Goal: Task Accomplishment & Management: Complete application form

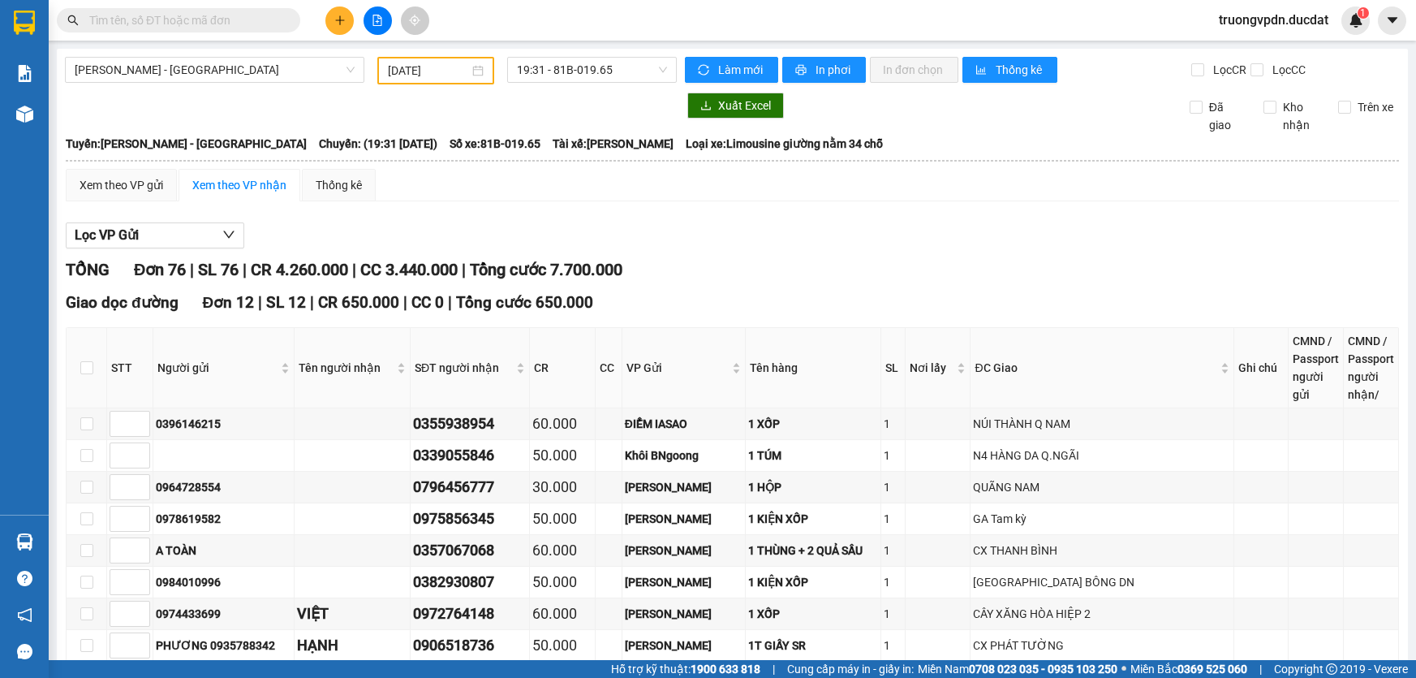
drag, startPoint x: 0, startPoint y: 0, endPoint x: 246, endPoint y: 19, distance: 246.7
click at [246, 19] on input "text" at bounding box center [185, 20] width 192 height 18
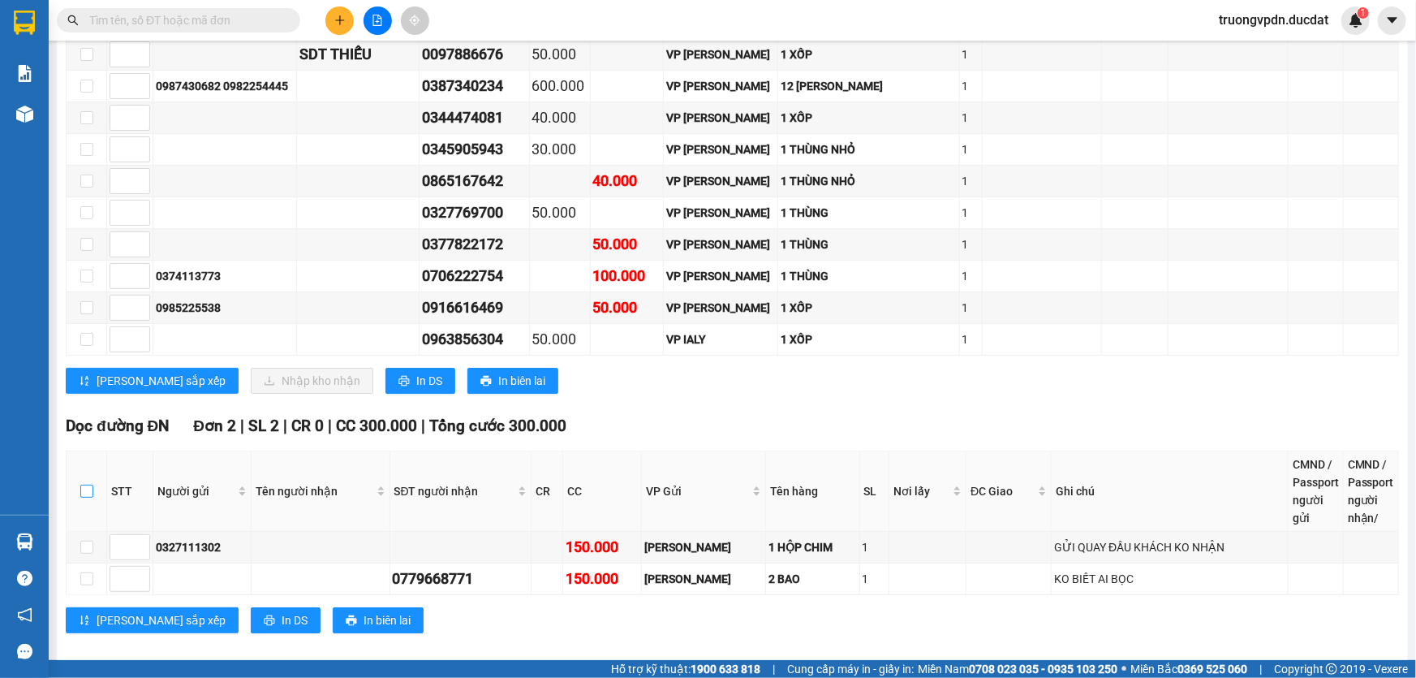
click at [84, 485] on input "checkbox" at bounding box center [86, 491] width 13 height 13
checkbox input "true"
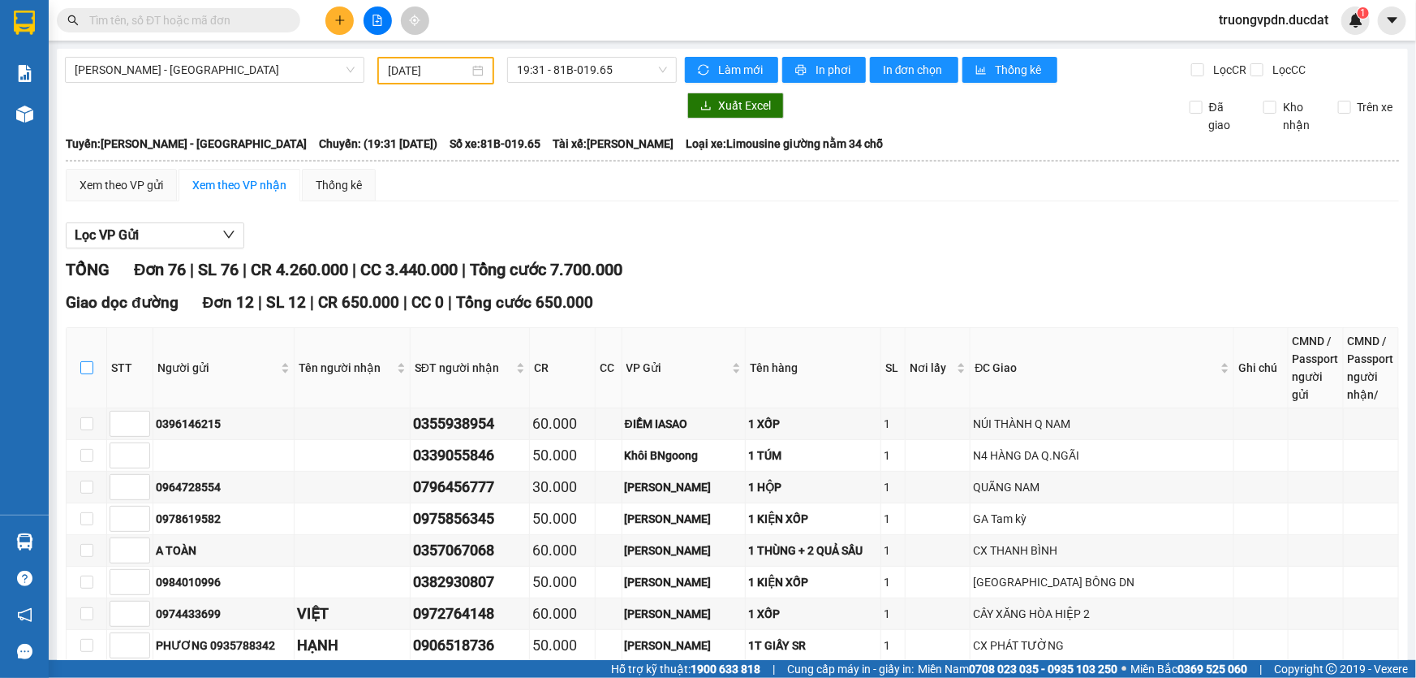
click at [87, 371] on input "checkbox" at bounding box center [86, 367] width 13 height 13
checkbox input "true"
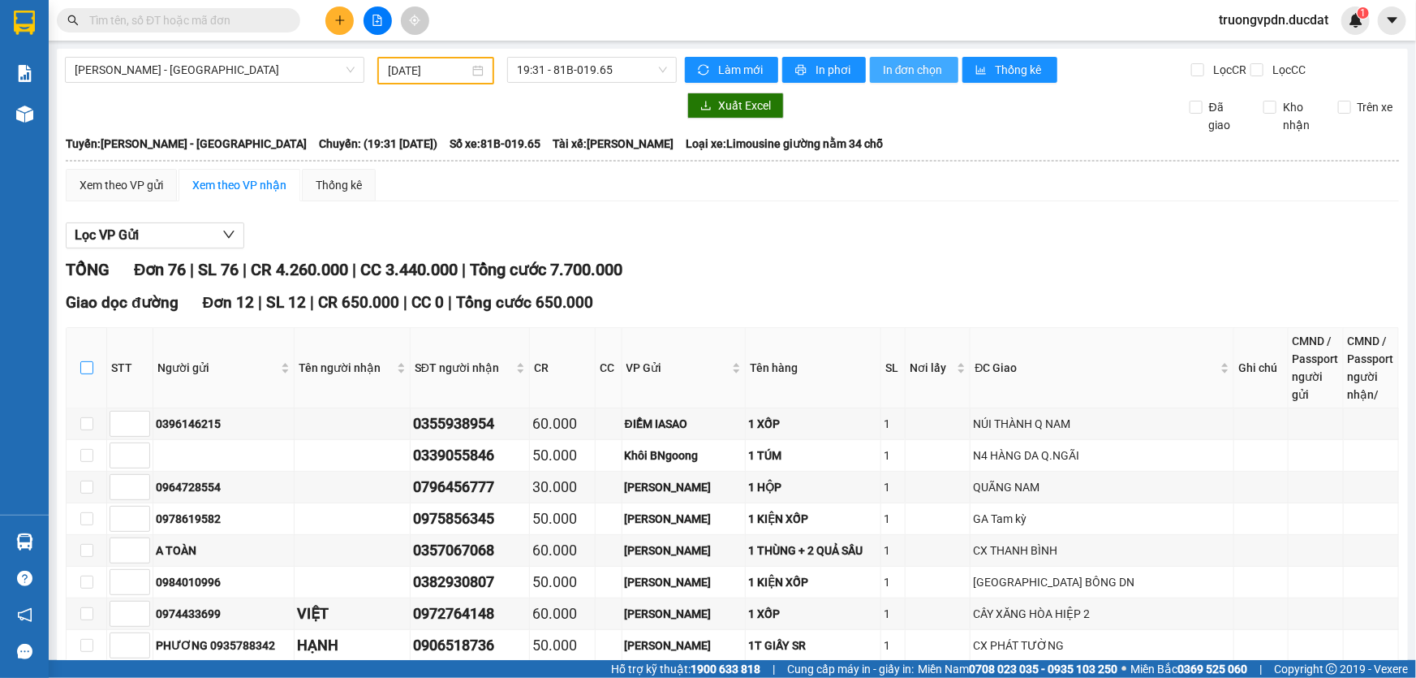
checkbox input "true"
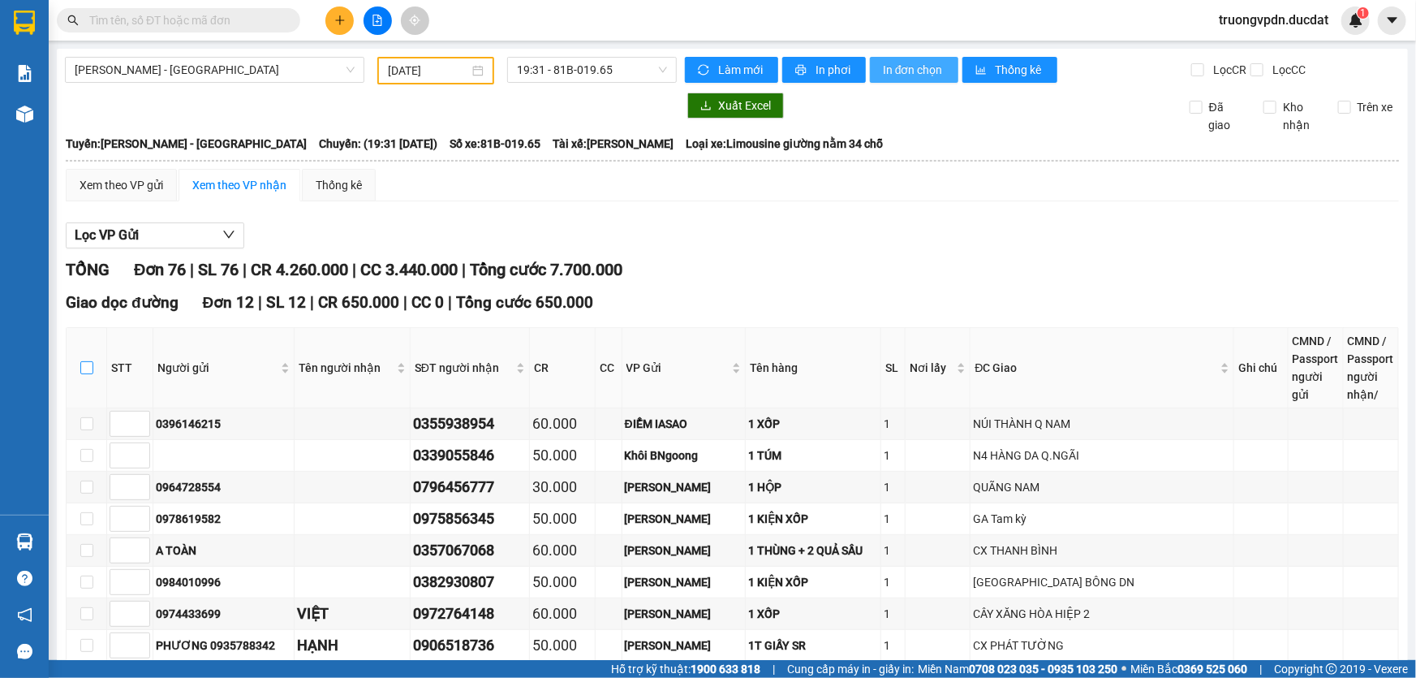
checkbox input "true"
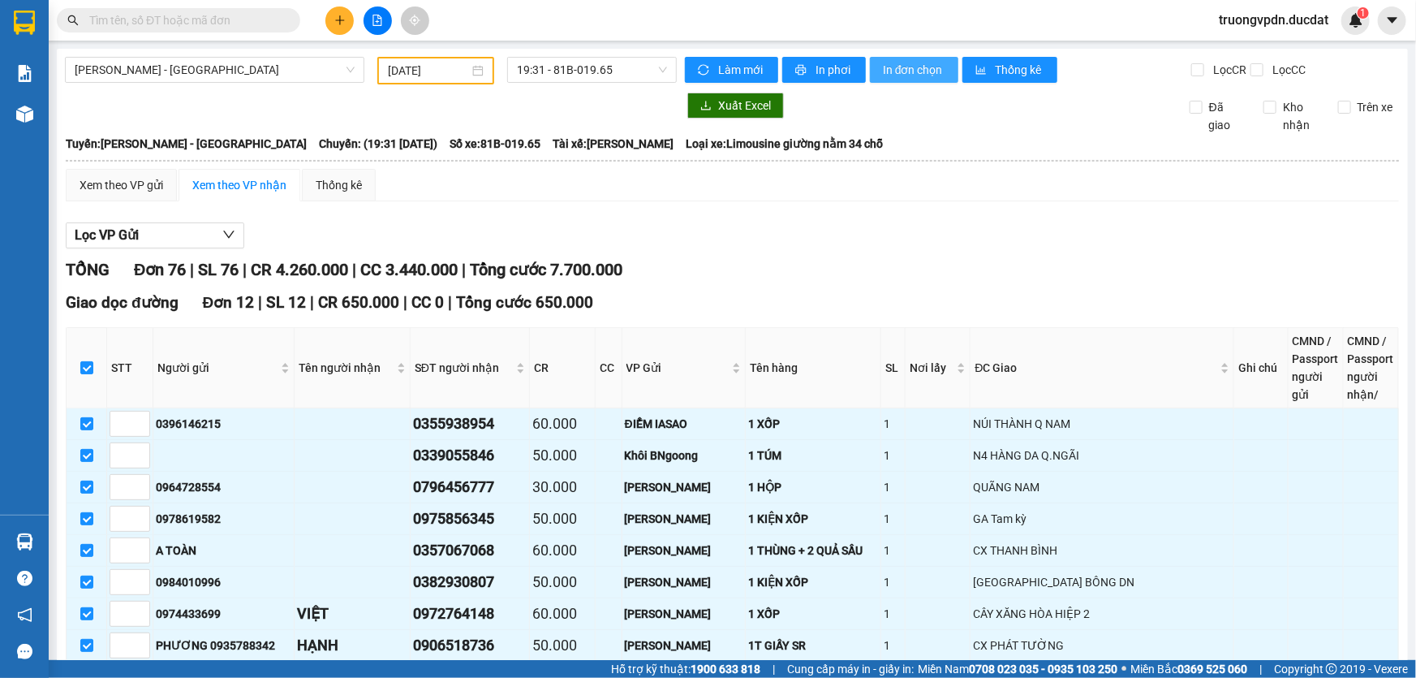
click at [904, 63] on span "In đơn chọn" at bounding box center [914, 70] width 63 height 18
click at [88, 366] on input "checkbox" at bounding box center [86, 367] width 13 height 13
checkbox input "false"
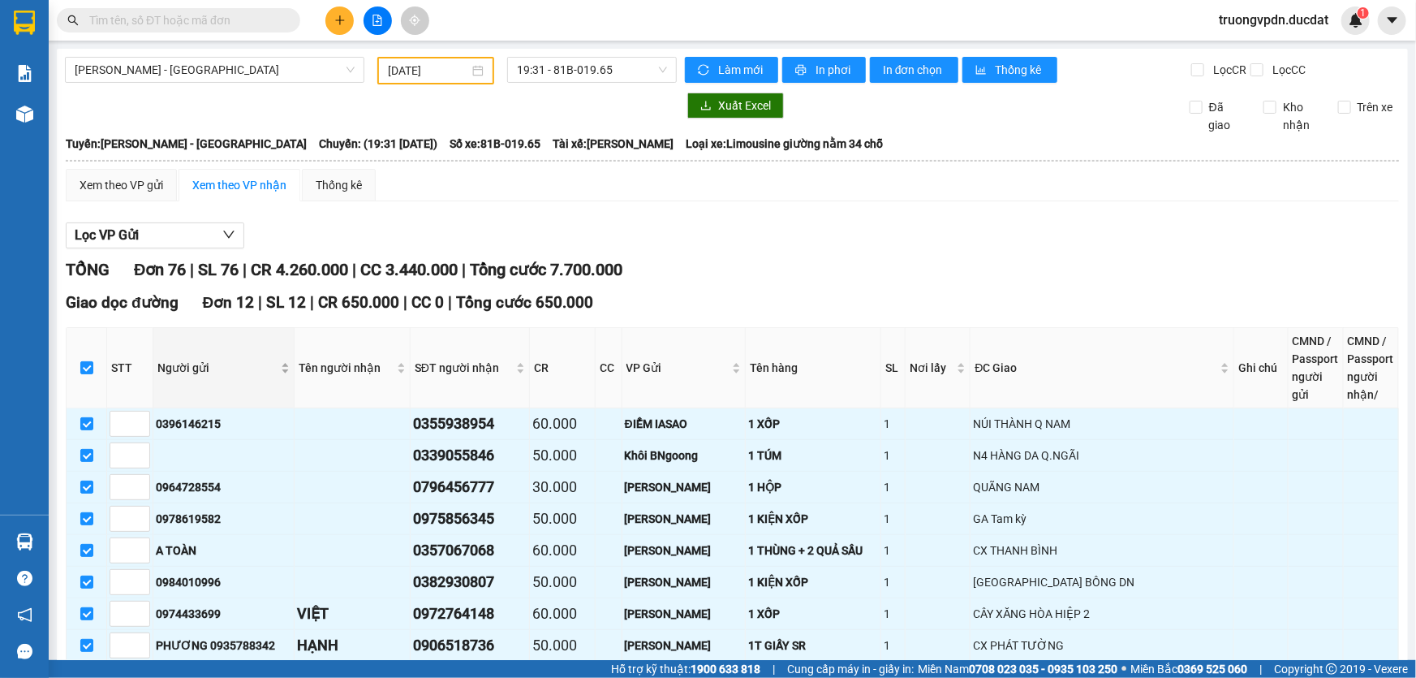
checkbox input "false"
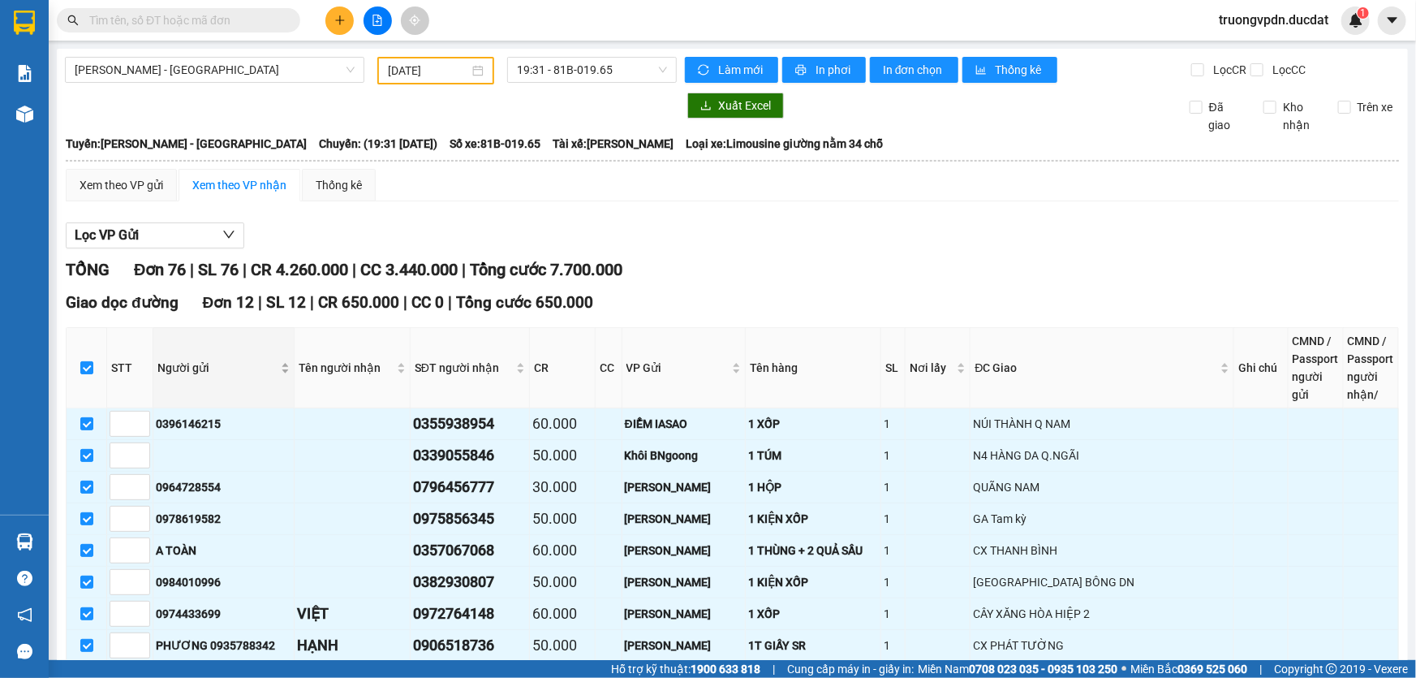
checkbox input "false"
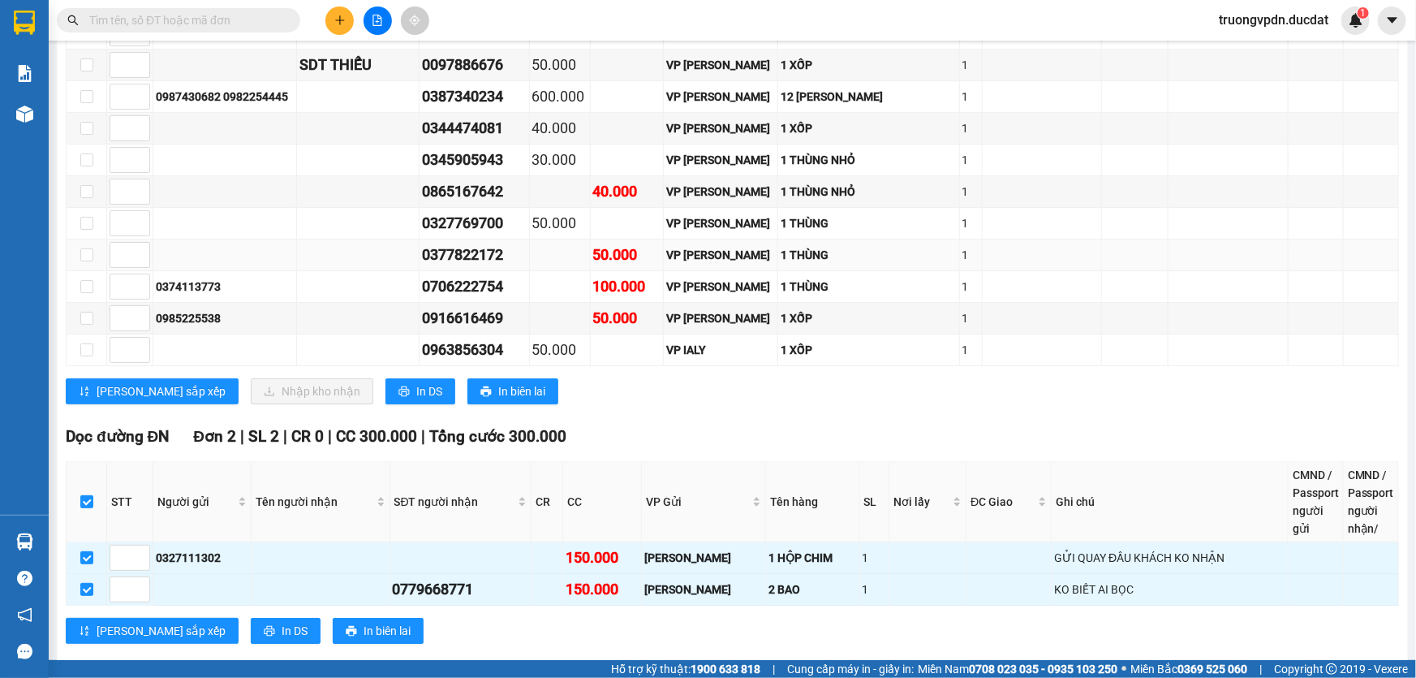
scroll to position [2572, 0]
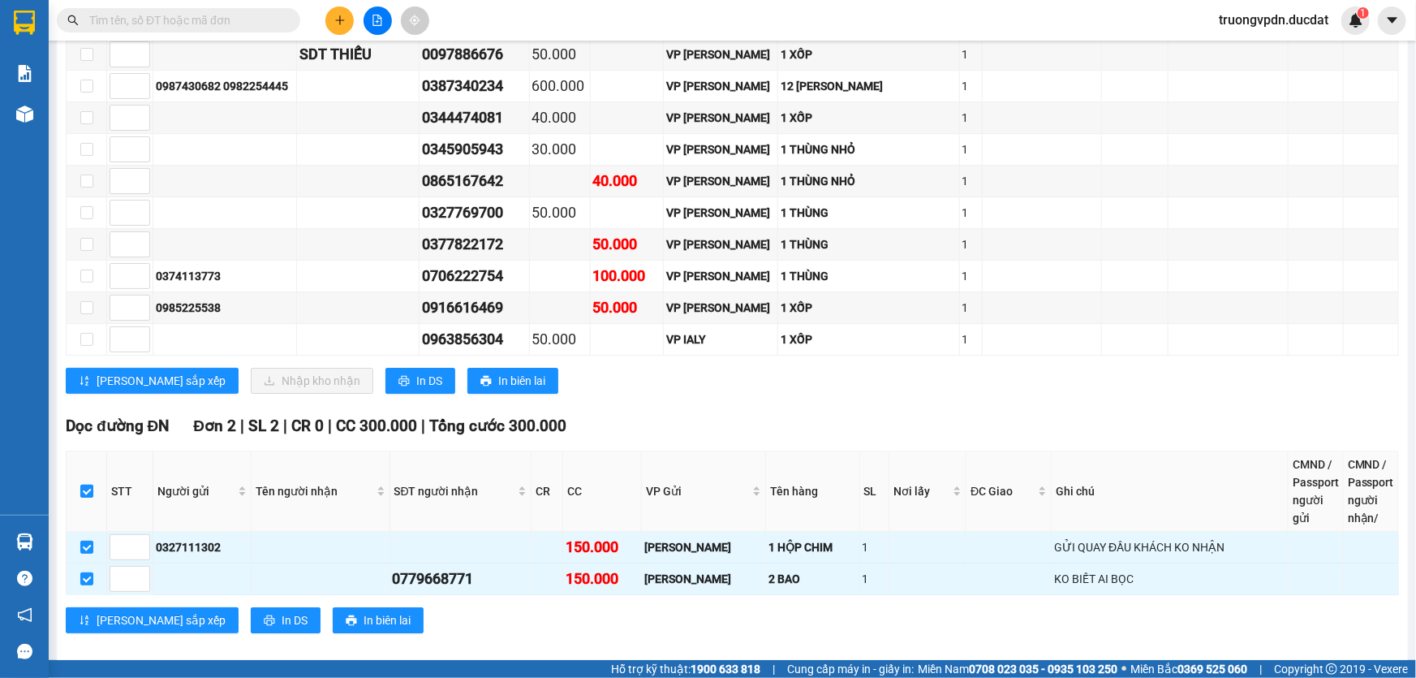
click at [90, 485] on input "checkbox" at bounding box center [86, 491] width 13 height 13
checkbox input "false"
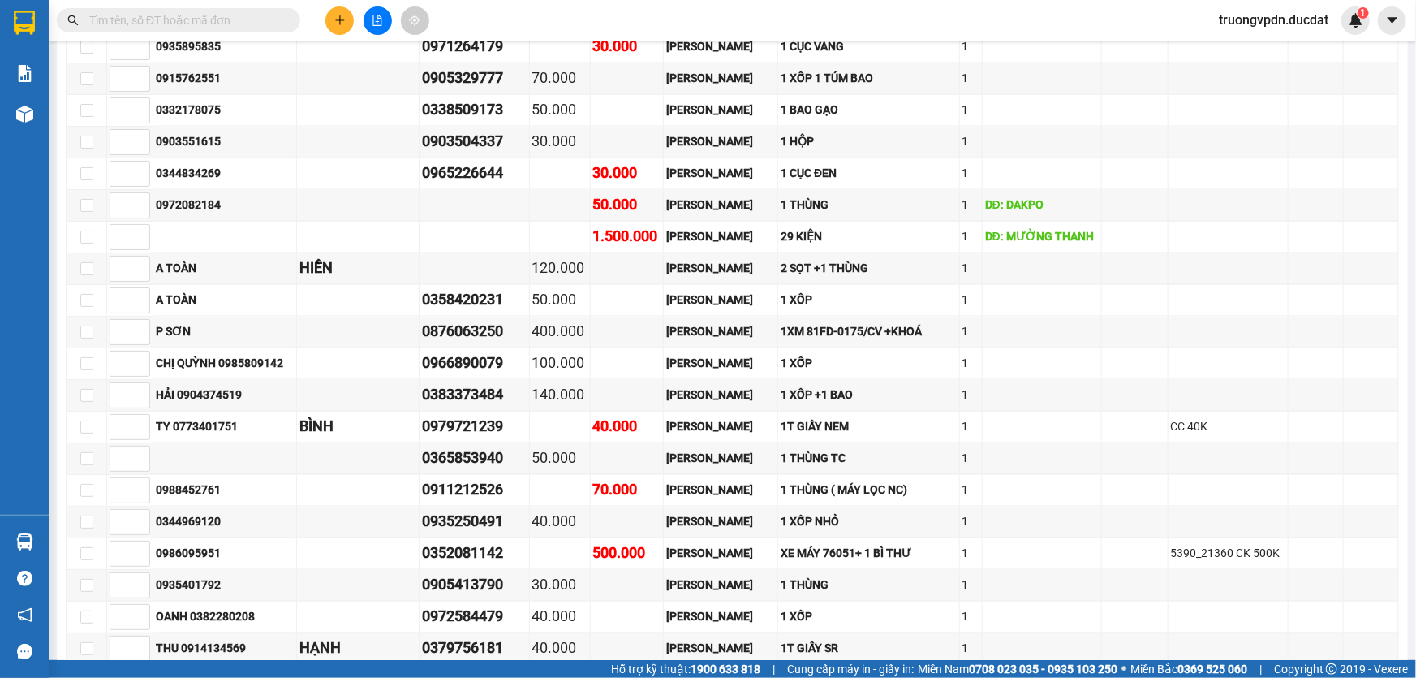
scroll to position [1317, 0]
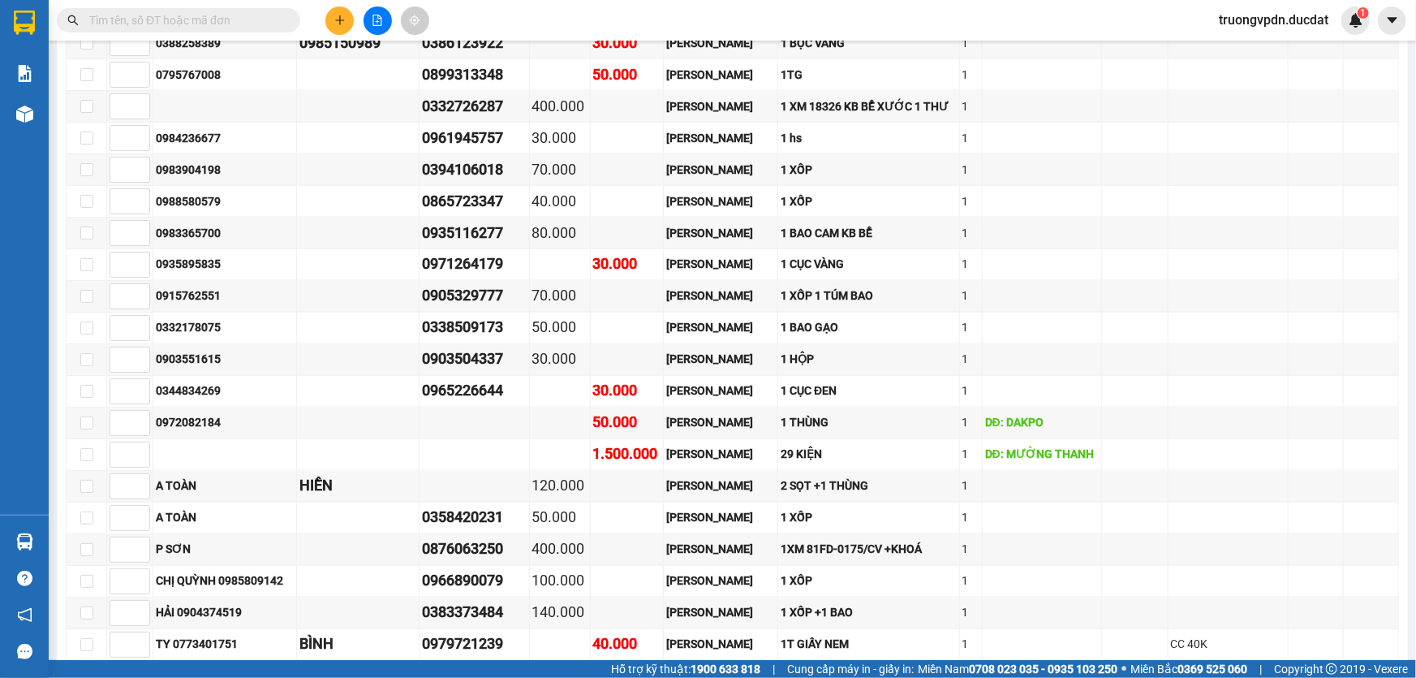
click at [340, 29] on button at bounding box center [340, 20] width 28 height 28
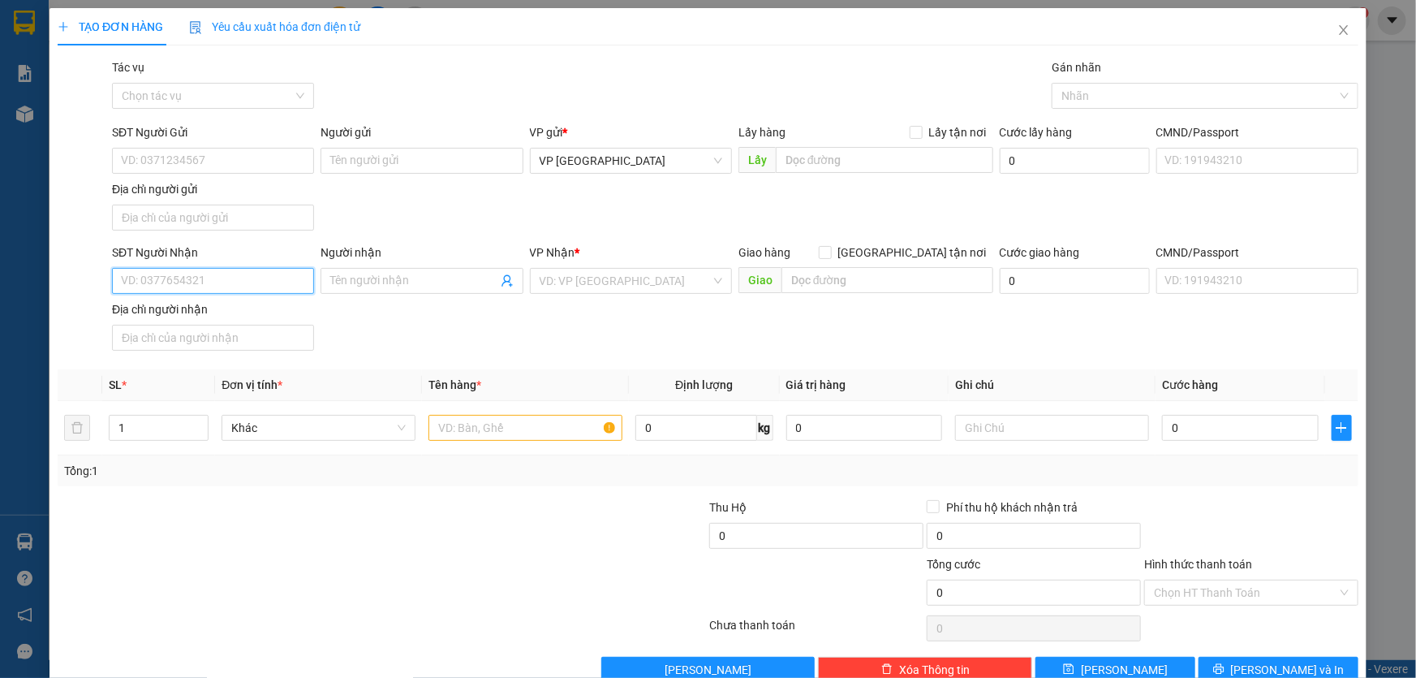
click at [187, 282] on input "SĐT Người Nhận" at bounding box center [213, 281] width 202 height 26
type input "0"
type input "0346975579"
click at [550, 289] on input "search" at bounding box center [625, 281] width 171 height 24
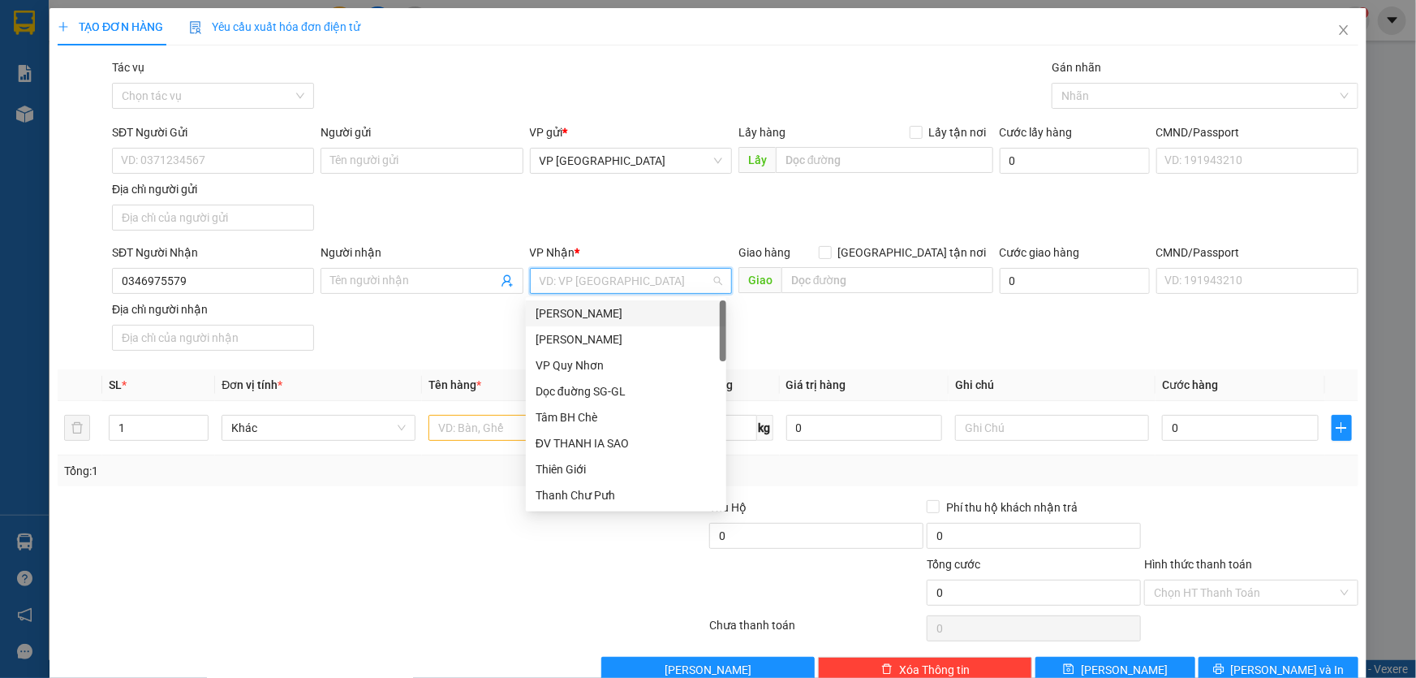
click at [569, 306] on div "[PERSON_NAME]" at bounding box center [626, 313] width 181 height 18
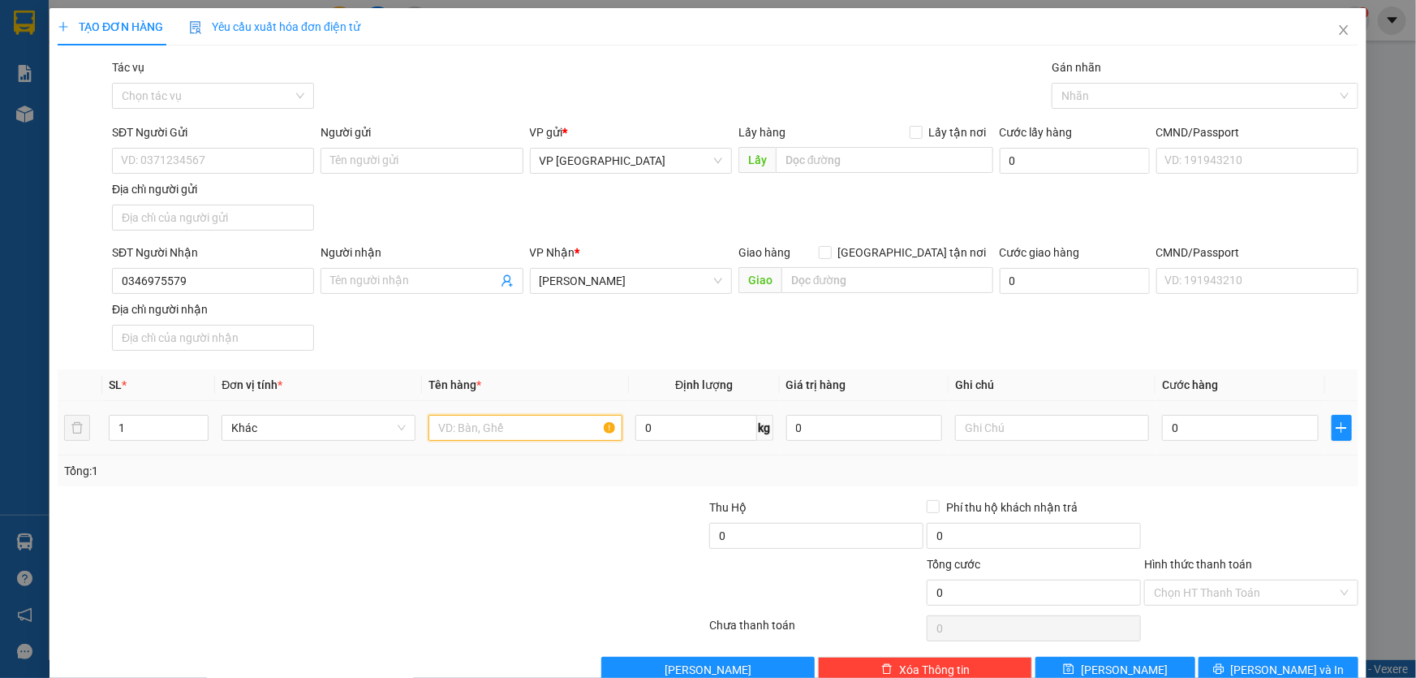
click at [492, 436] on input "text" at bounding box center [526, 428] width 194 height 26
type input "1 THÙNG GIẤY GỐM SỨ"
type input "CC KO BAO BỂ"
type input "5"
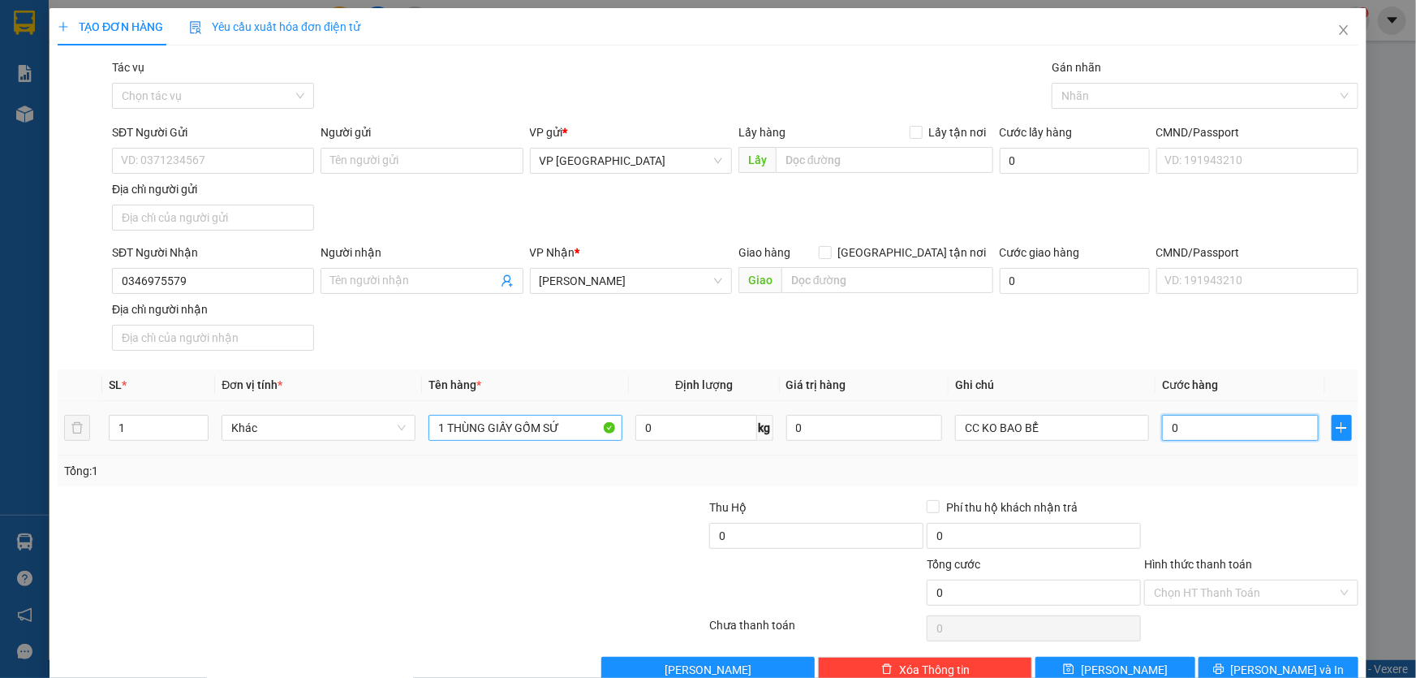
type input "5"
type input "50"
type input "500"
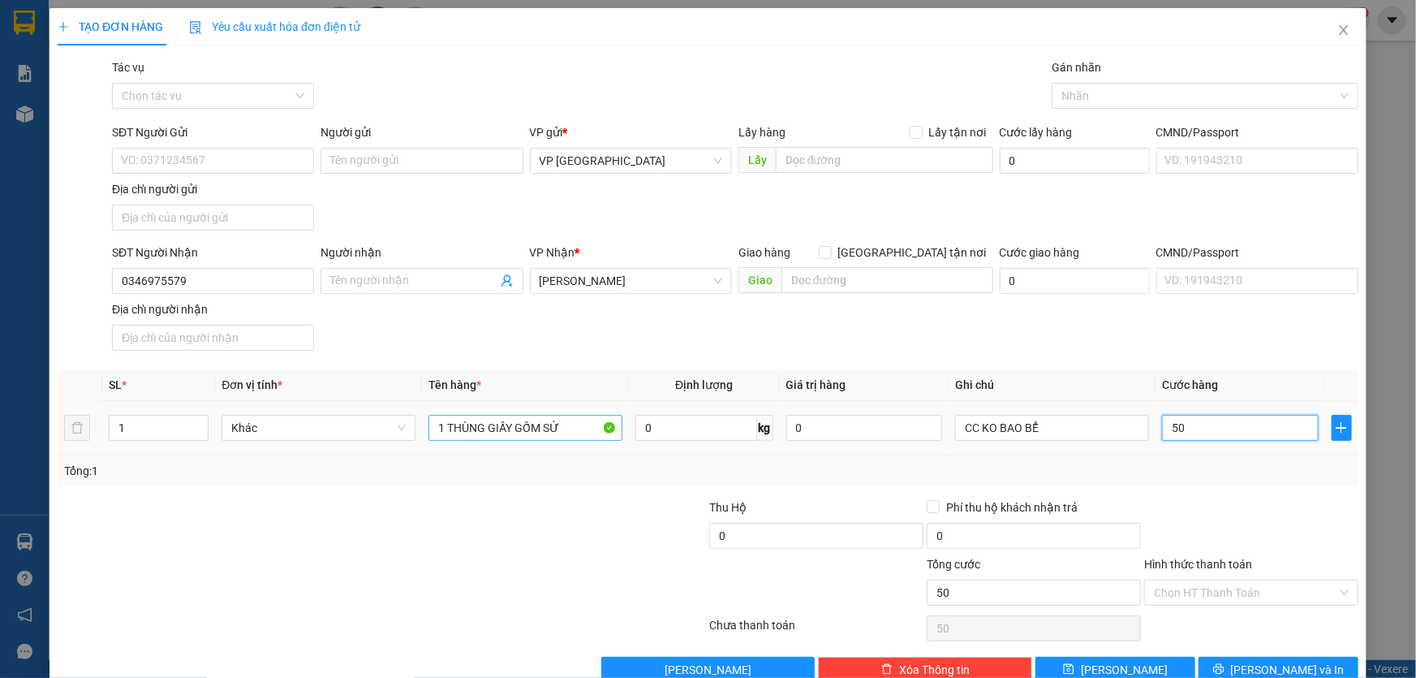
type input "500"
type input "5.000"
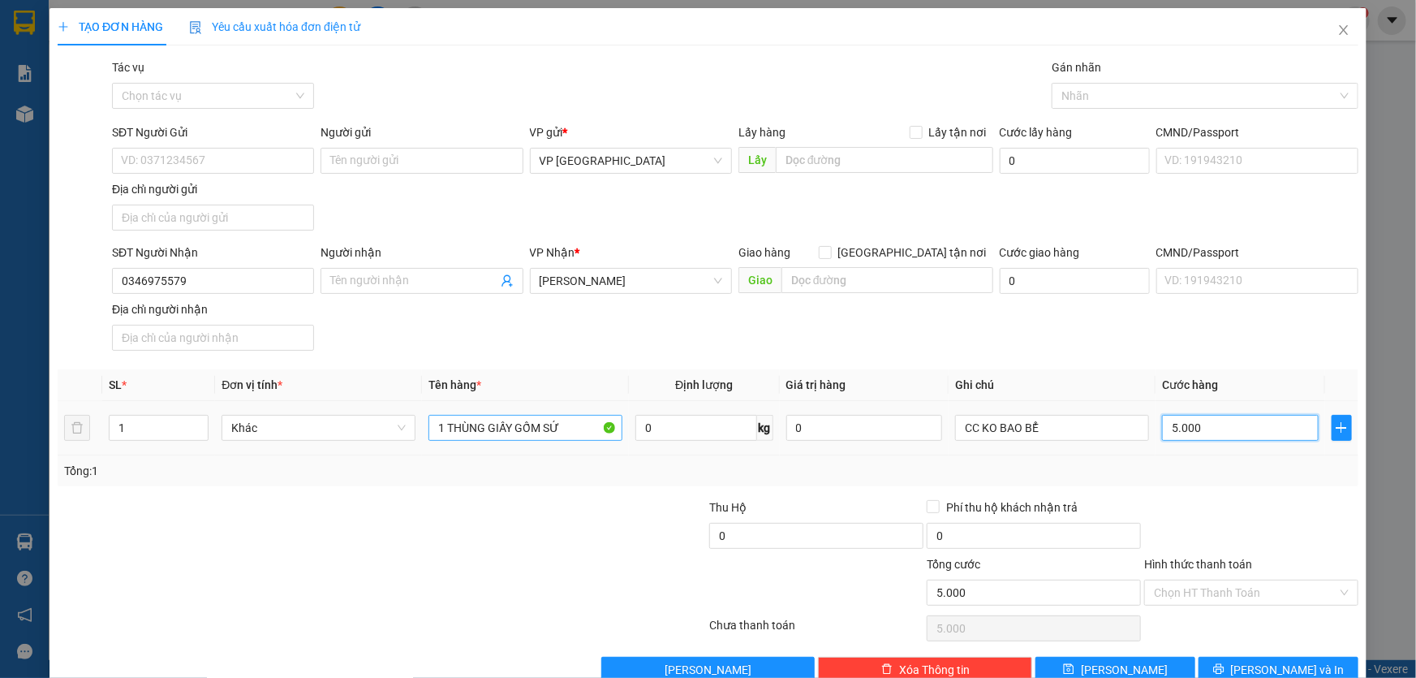
type input "50.000"
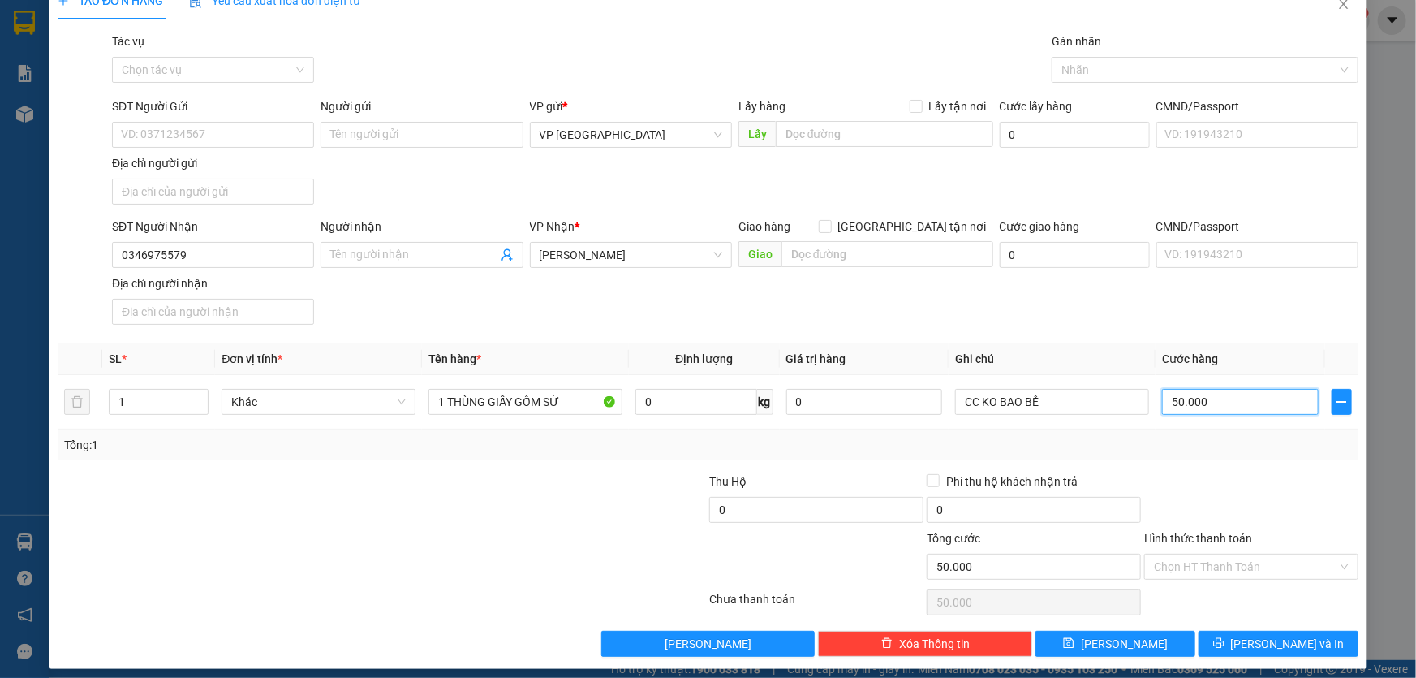
scroll to position [34, 0]
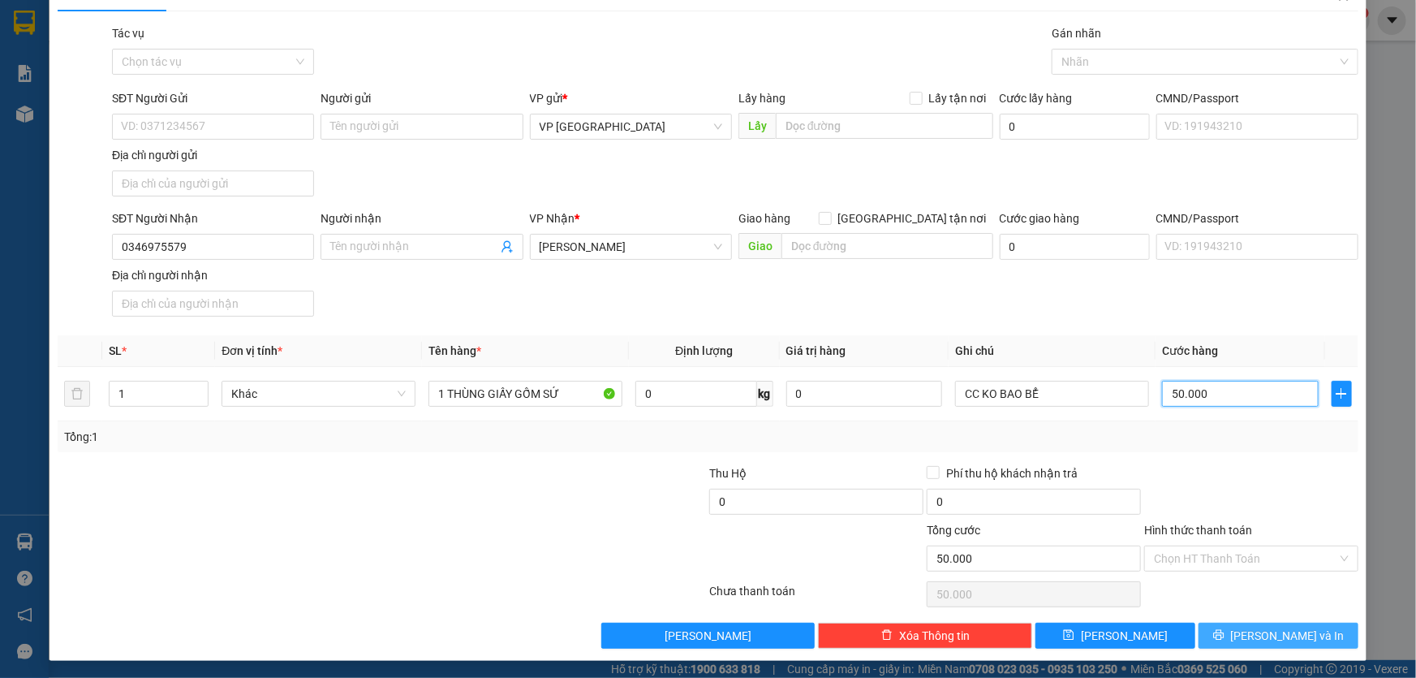
type input "50.000"
click at [1269, 636] on span "[PERSON_NAME] và In" at bounding box center [1288, 636] width 114 height 18
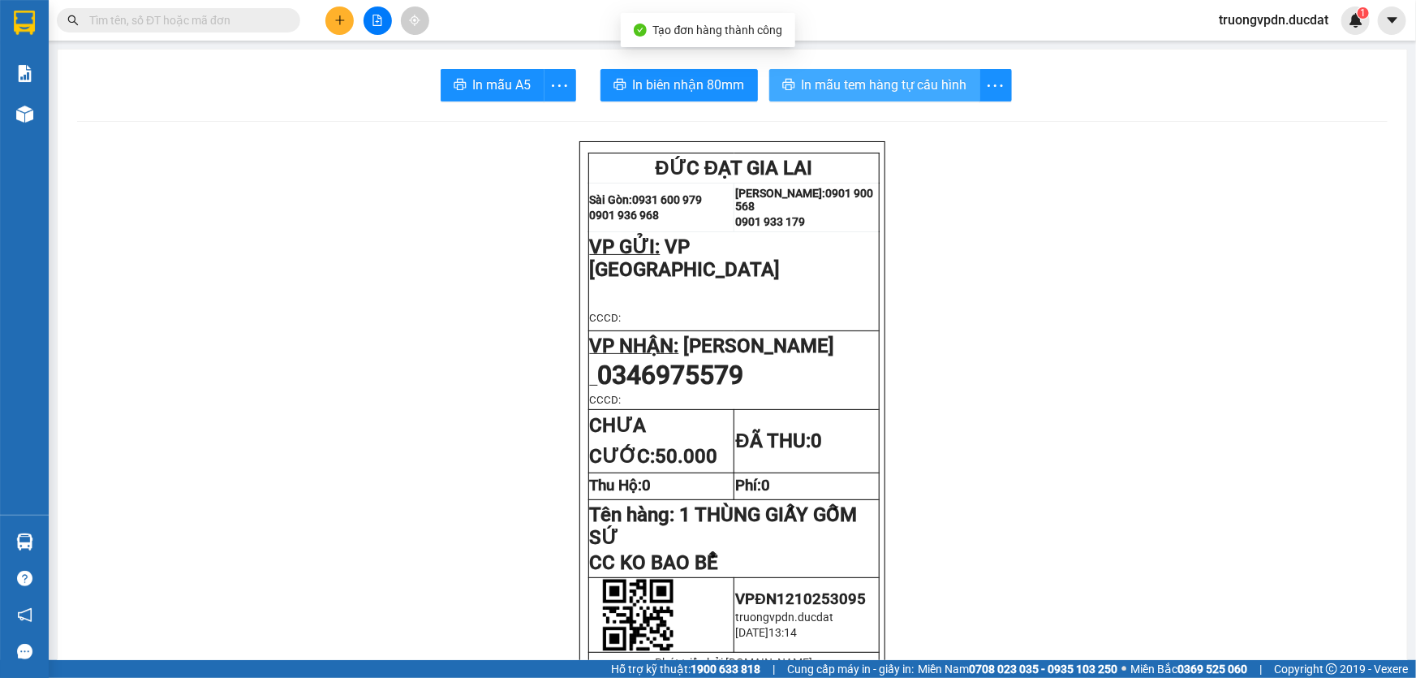
click at [886, 78] on span "In mẫu tem hàng tự cấu hình" at bounding box center [885, 85] width 166 height 20
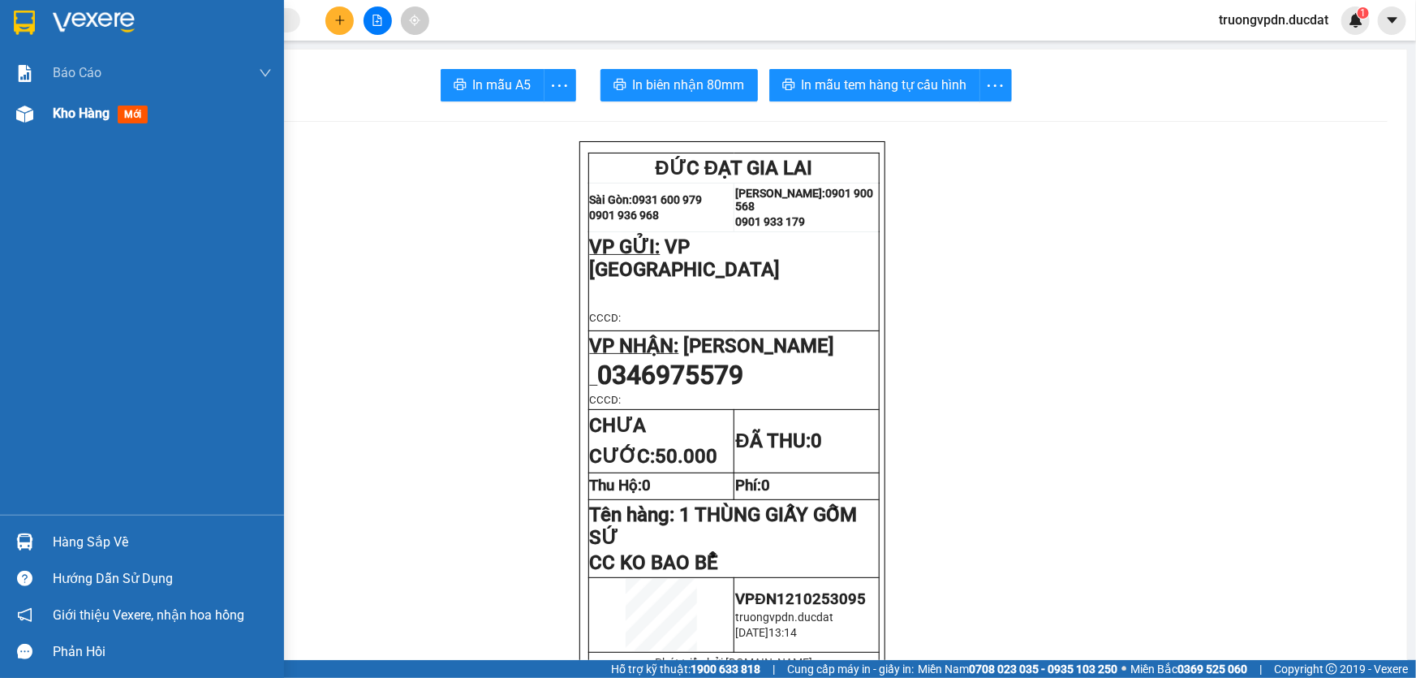
click at [20, 111] on img at bounding box center [24, 114] width 17 height 17
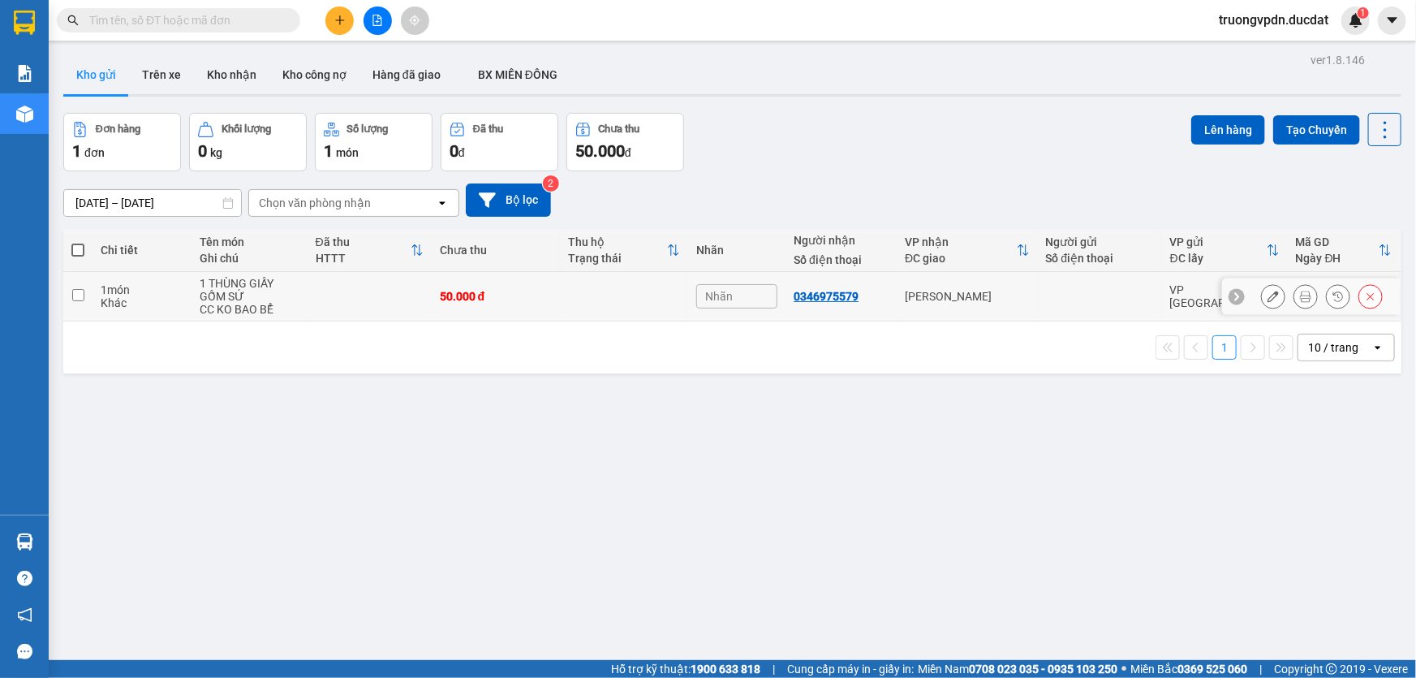
click at [1268, 298] on icon at bounding box center [1273, 296] width 11 height 11
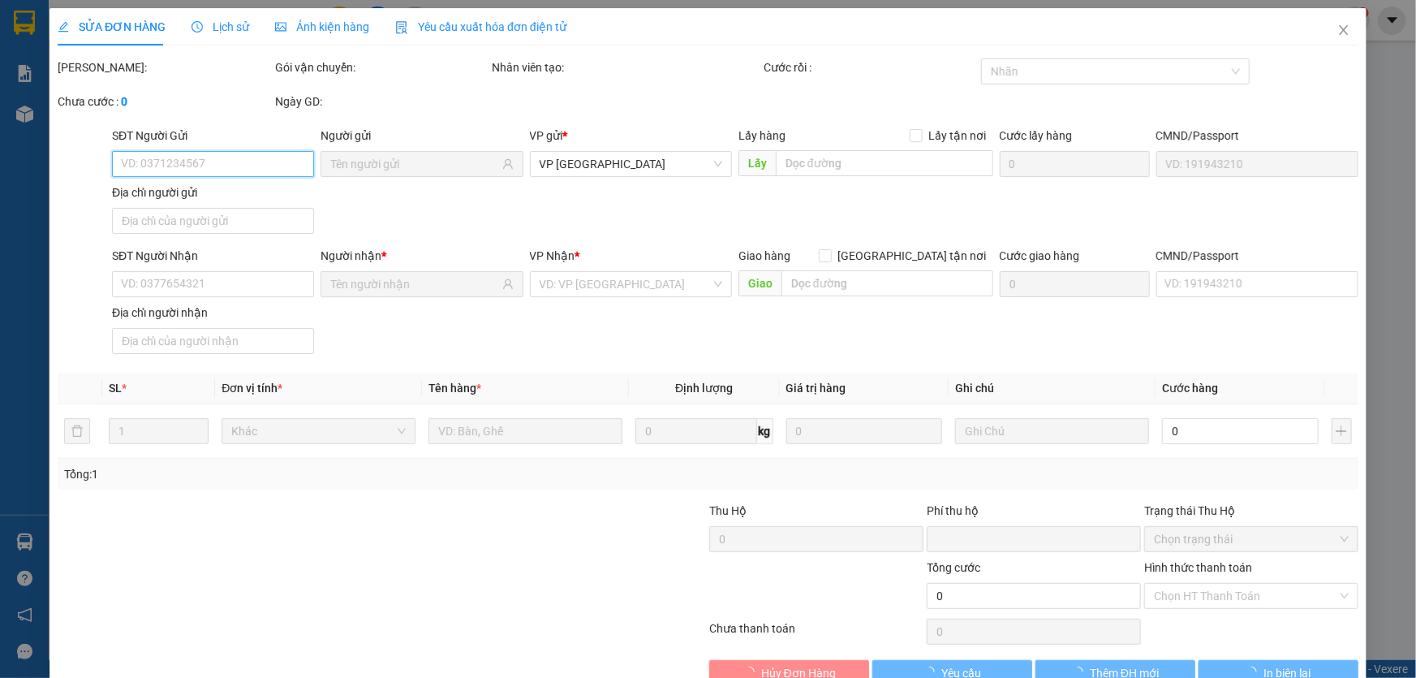
type input "0346975579"
type input "0"
type input "50.000"
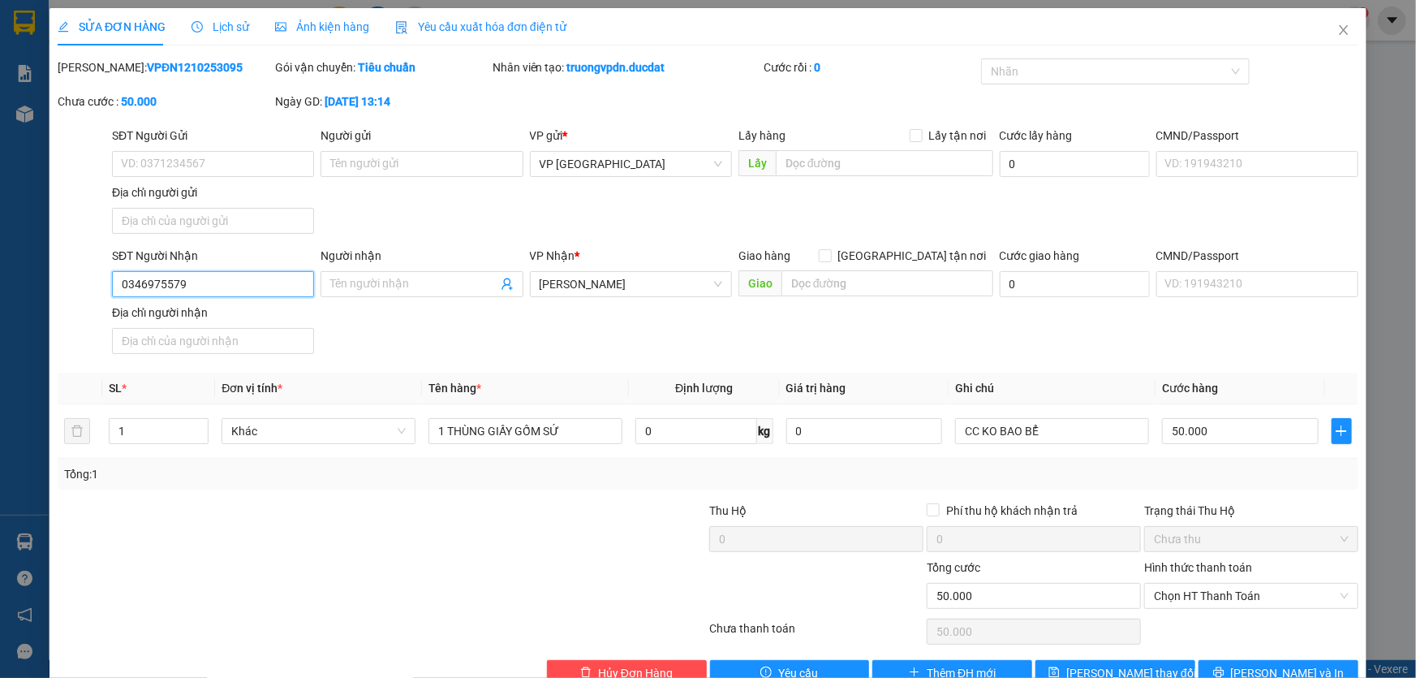
click at [168, 284] on input "0346975579" at bounding box center [213, 284] width 202 height 26
type input "0346975779"
click at [1250, 667] on button "[PERSON_NAME] và In" at bounding box center [1279, 673] width 160 height 26
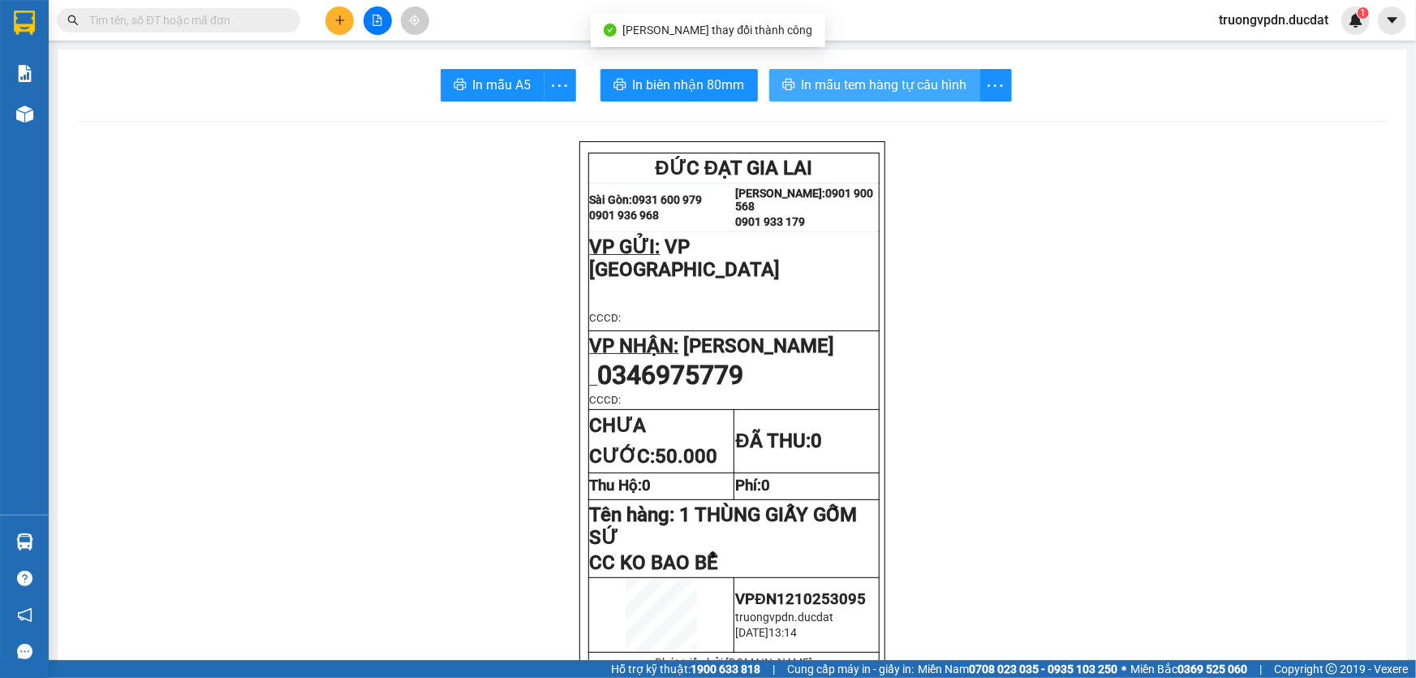
click at [863, 84] on span "In mẫu tem hàng tự cấu hình" at bounding box center [885, 85] width 166 height 20
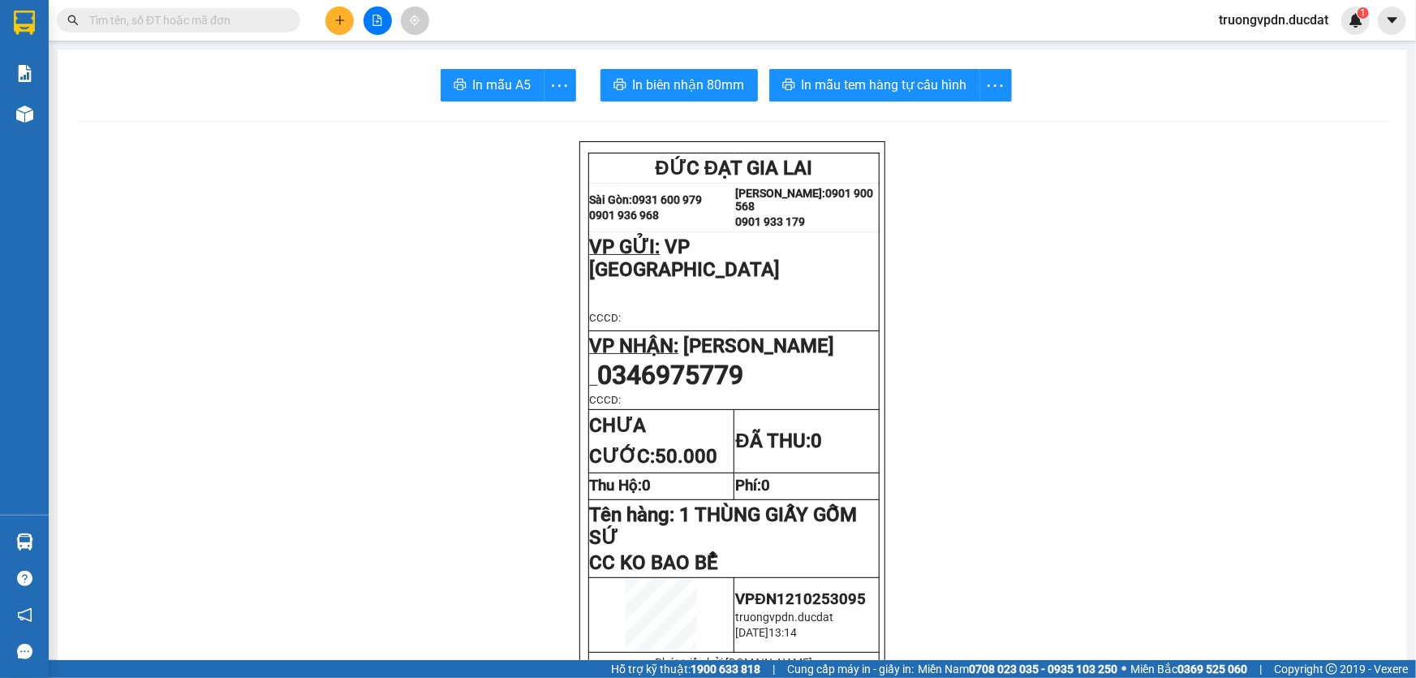
click at [346, 26] on button at bounding box center [340, 20] width 28 height 28
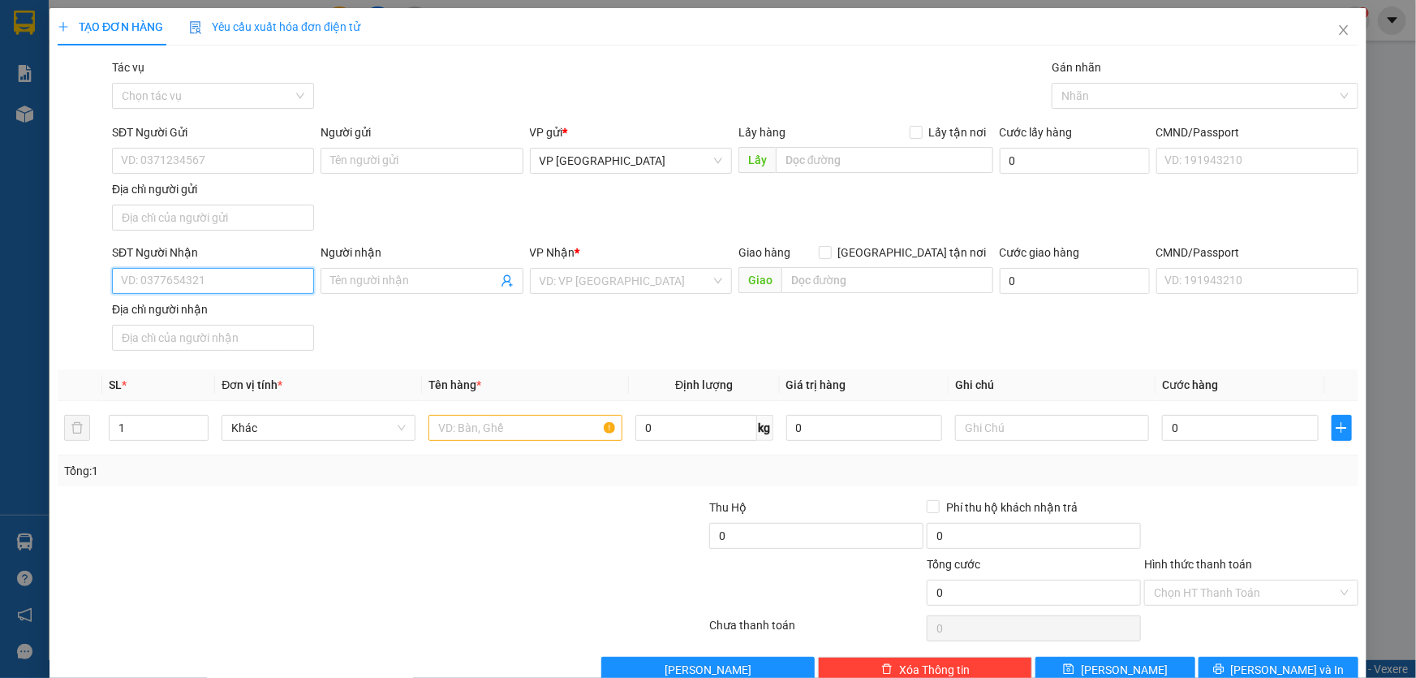
click at [190, 278] on input "SĐT Người Nhận" at bounding box center [213, 281] width 202 height 26
click at [178, 308] on div "0962364004" at bounding box center [211, 313] width 181 height 18
type input "0962364004"
click at [537, 427] on input "text" at bounding box center [526, 428] width 194 height 26
click at [636, 284] on span "[PERSON_NAME]" at bounding box center [631, 281] width 183 height 24
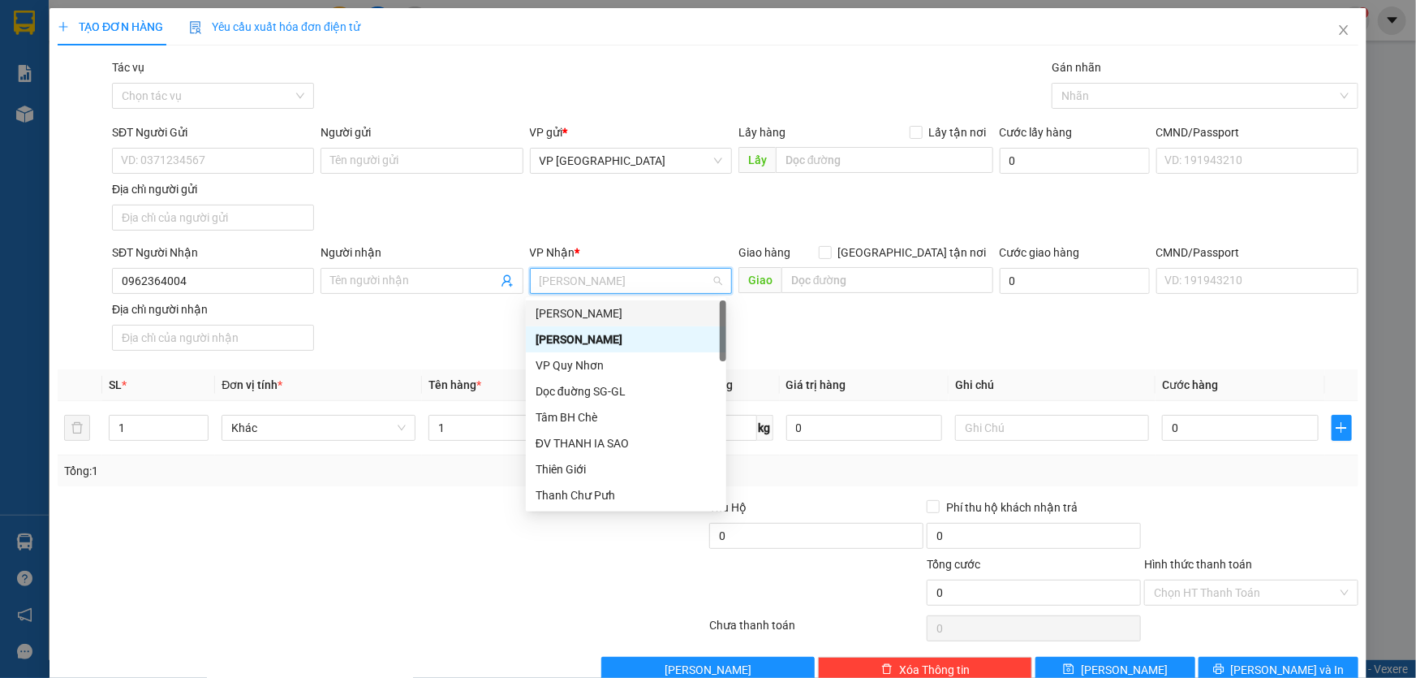
click at [593, 317] on div "[PERSON_NAME]" at bounding box center [626, 313] width 181 height 18
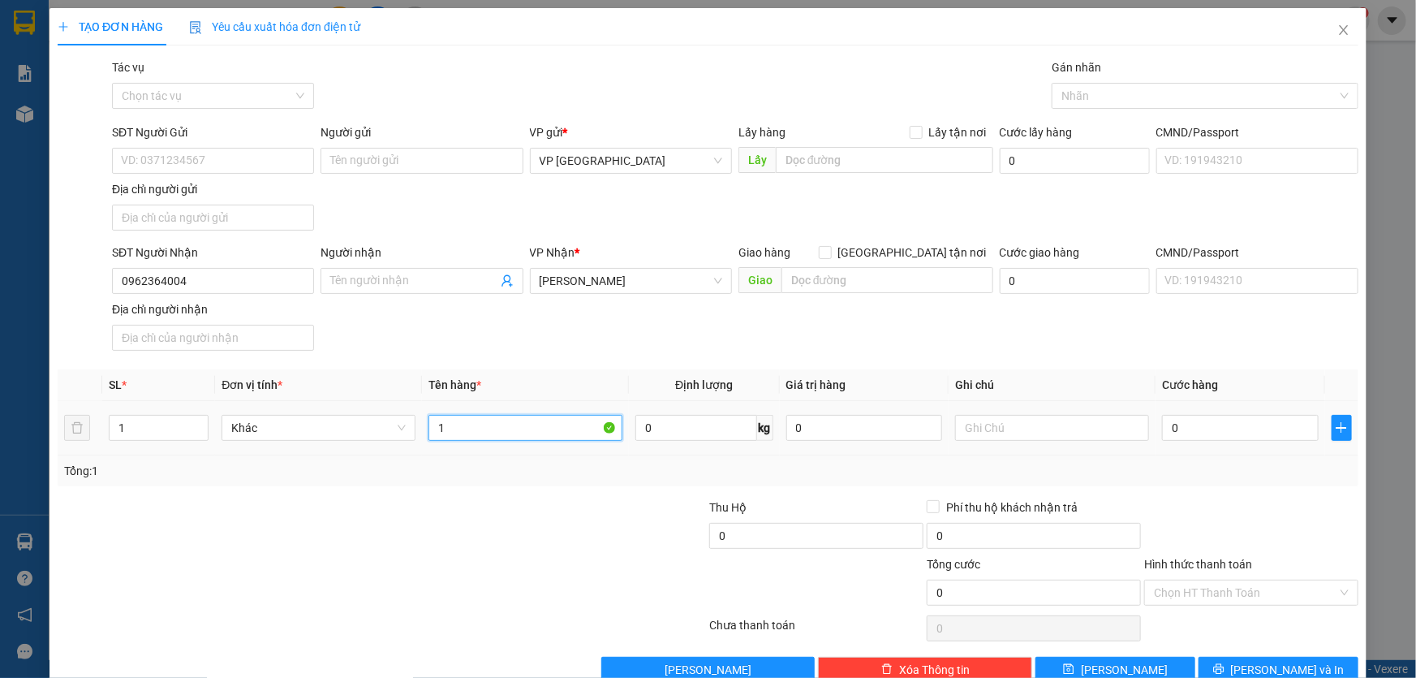
click at [455, 428] on input "1" at bounding box center [526, 428] width 194 height 26
type input "1 THÙNG GIẤY"
type input "CC"
type input "4"
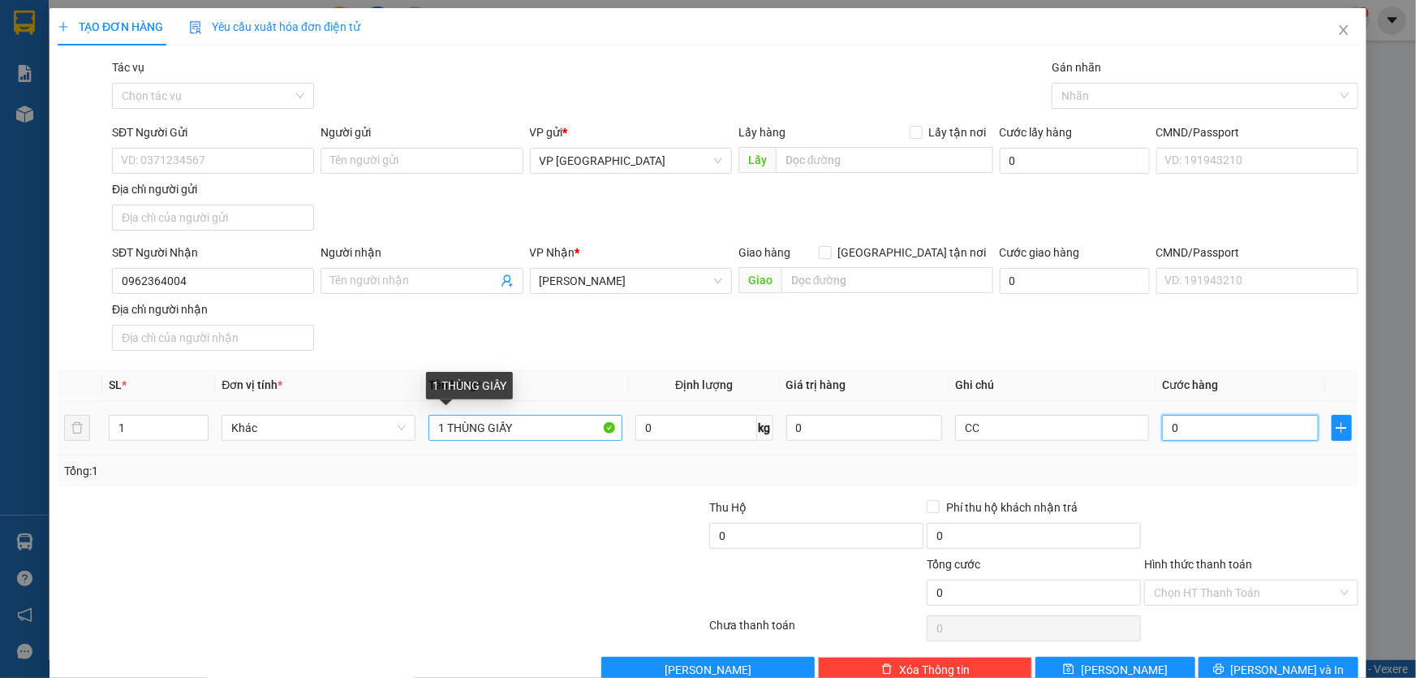
type input "4"
type input "40"
type input "400"
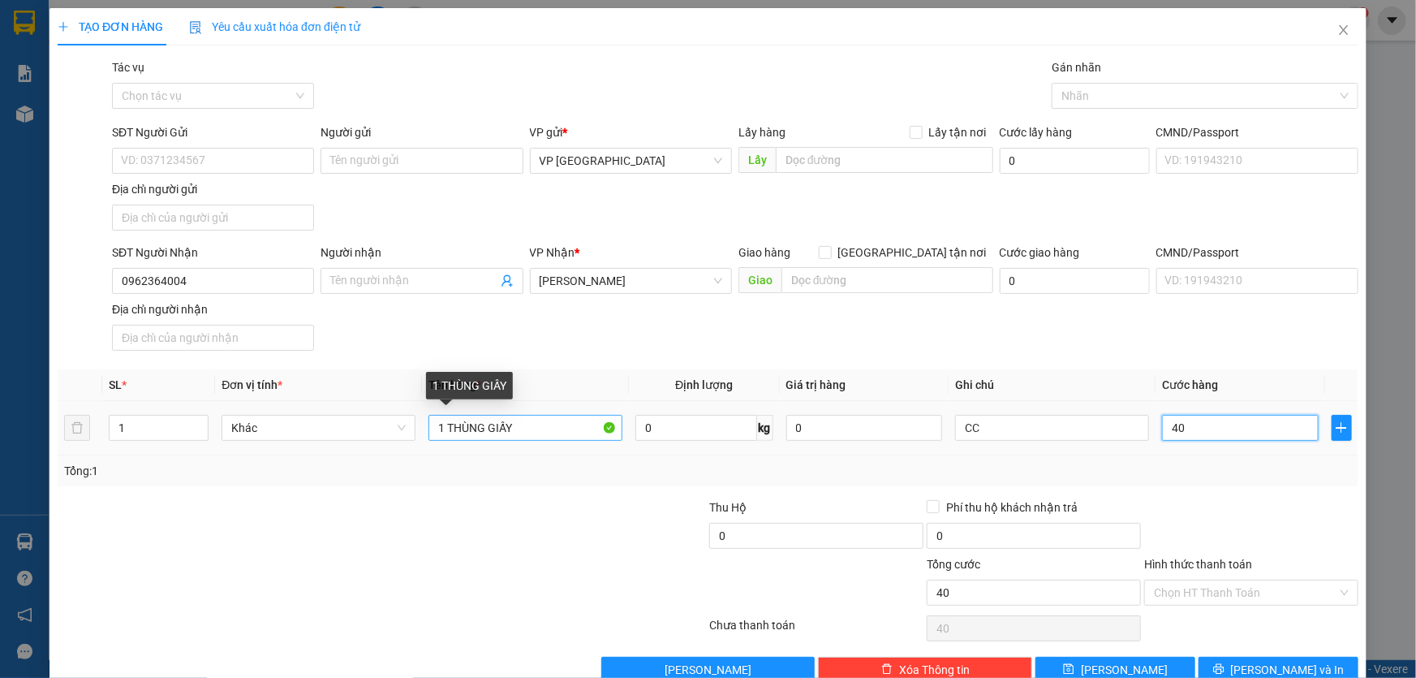
type input "400"
type input "4.000"
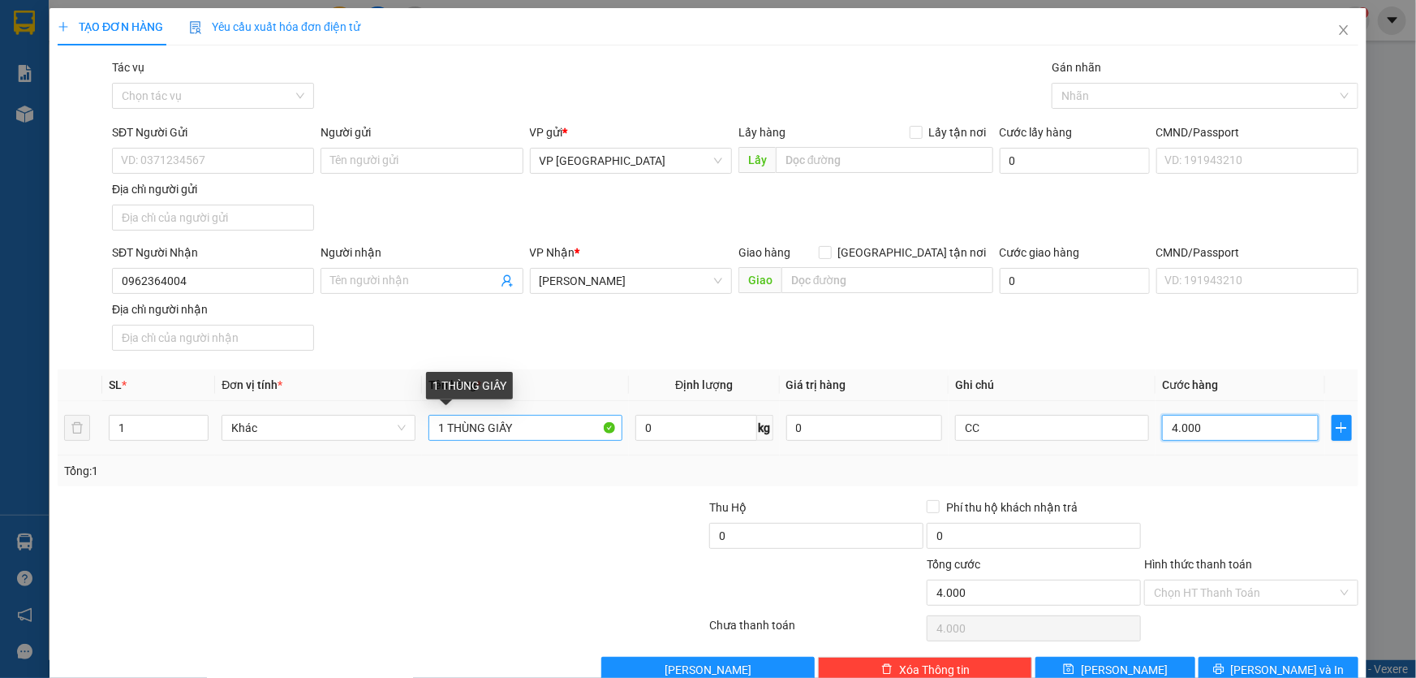
type input "40.000"
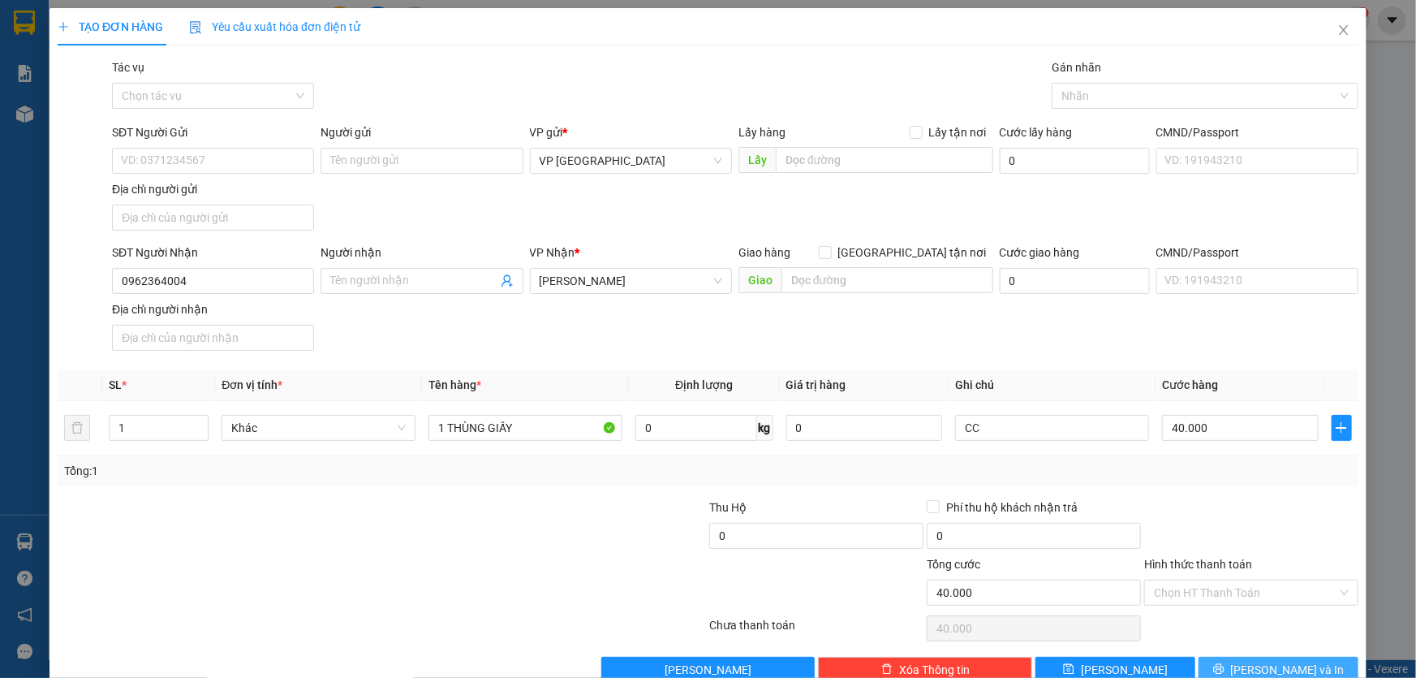
click at [1286, 668] on span "[PERSON_NAME] và In" at bounding box center [1288, 670] width 114 height 18
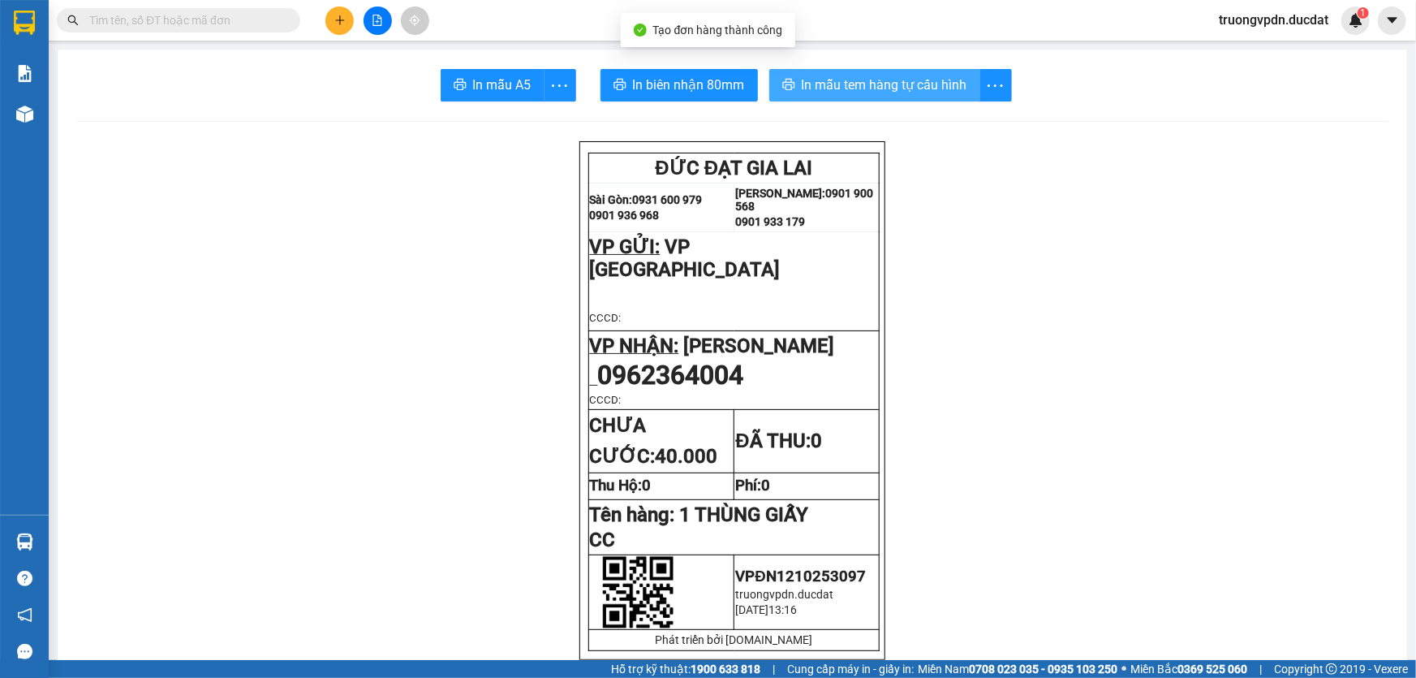
click at [831, 75] on span "In mẫu tem hàng tự cấu hình" at bounding box center [885, 85] width 166 height 20
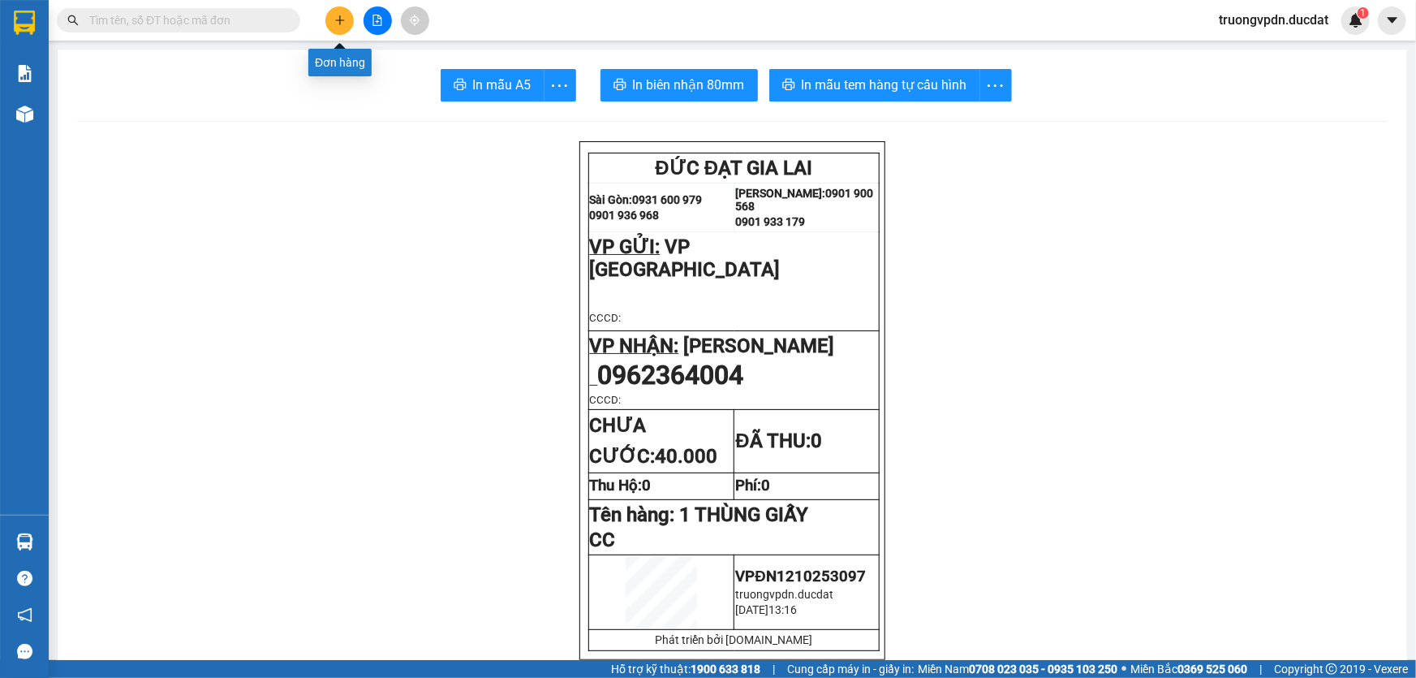
click at [333, 14] on button at bounding box center [340, 20] width 28 height 28
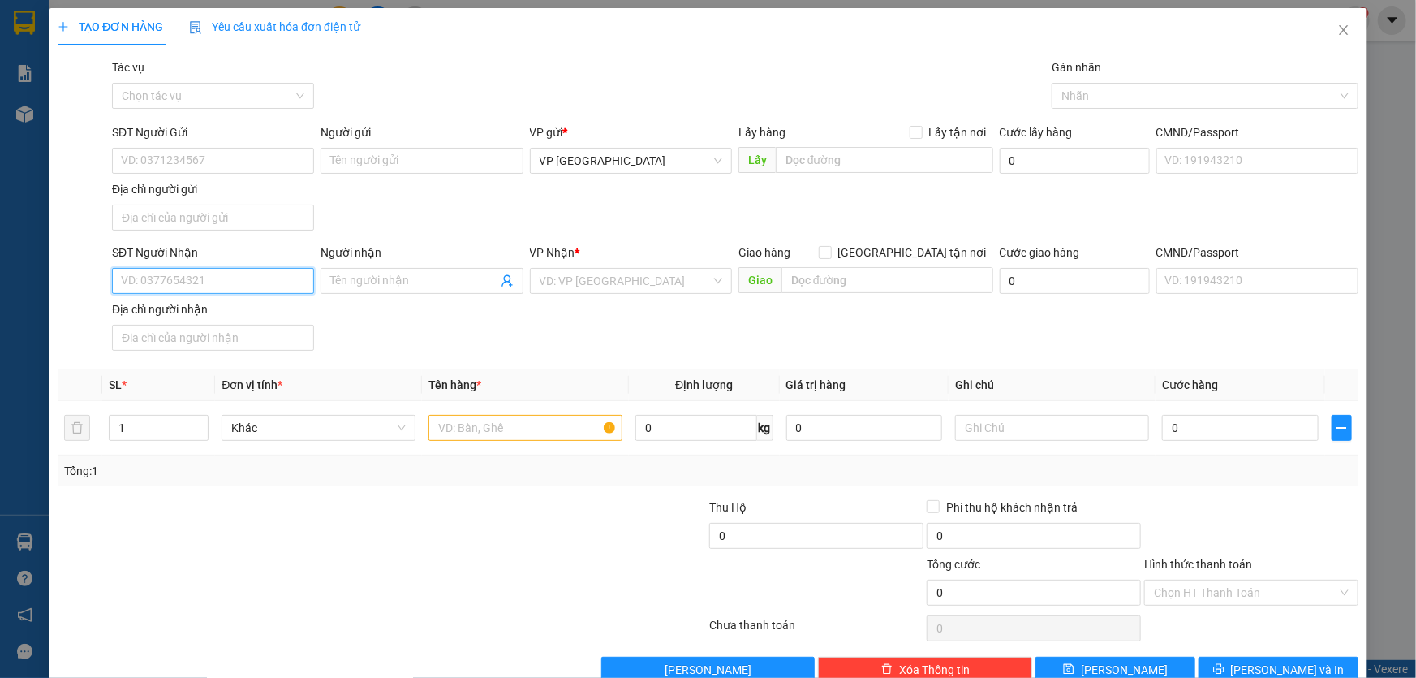
click at [165, 270] on input "SĐT Người Nhận" at bounding box center [213, 281] width 202 height 26
drag, startPoint x: 192, startPoint y: 275, endPoint x: 21, endPoint y: 273, distance: 170.5
click at [21, 273] on div "TẠO ĐƠN HÀNG Yêu cầu xuất hóa đơn điện tử Transit Pickup Surcharge Ids Transit …" at bounding box center [708, 339] width 1416 height 678
type input "0961408799"
type input "0981985182"
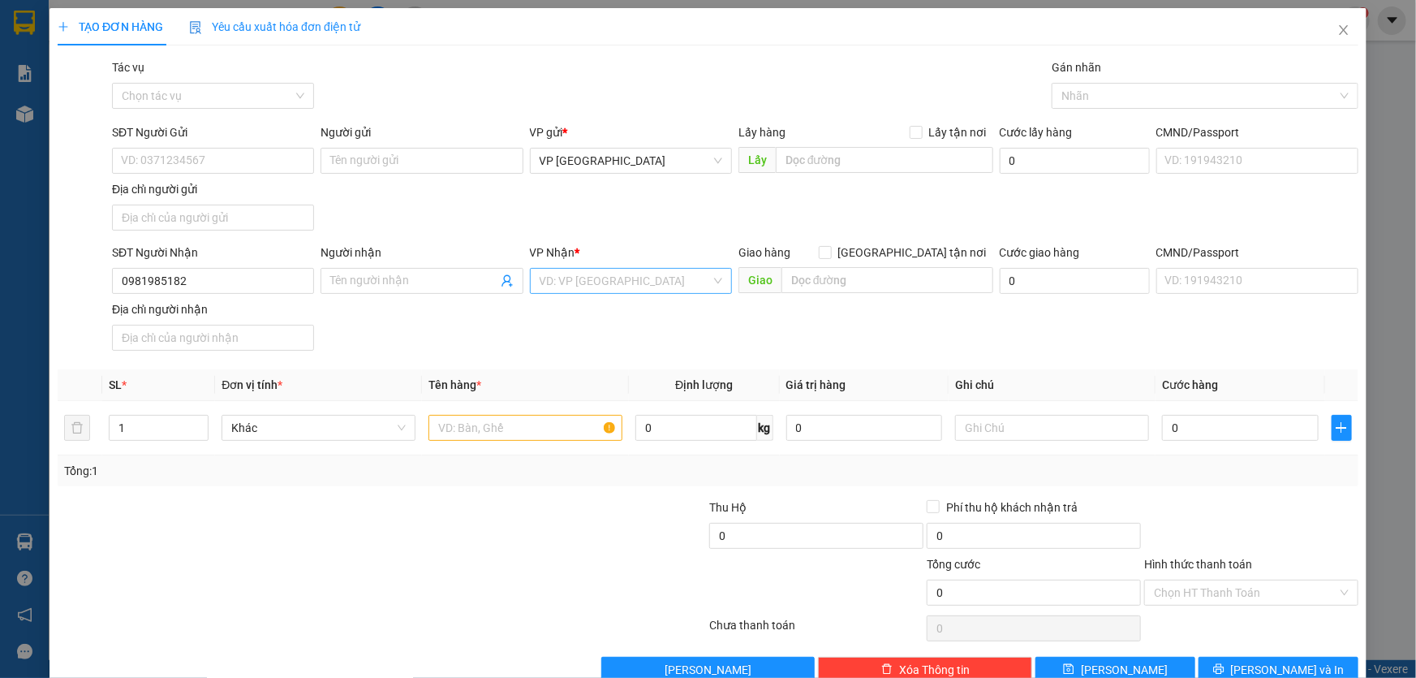
click at [584, 278] on input "search" at bounding box center [625, 281] width 171 height 24
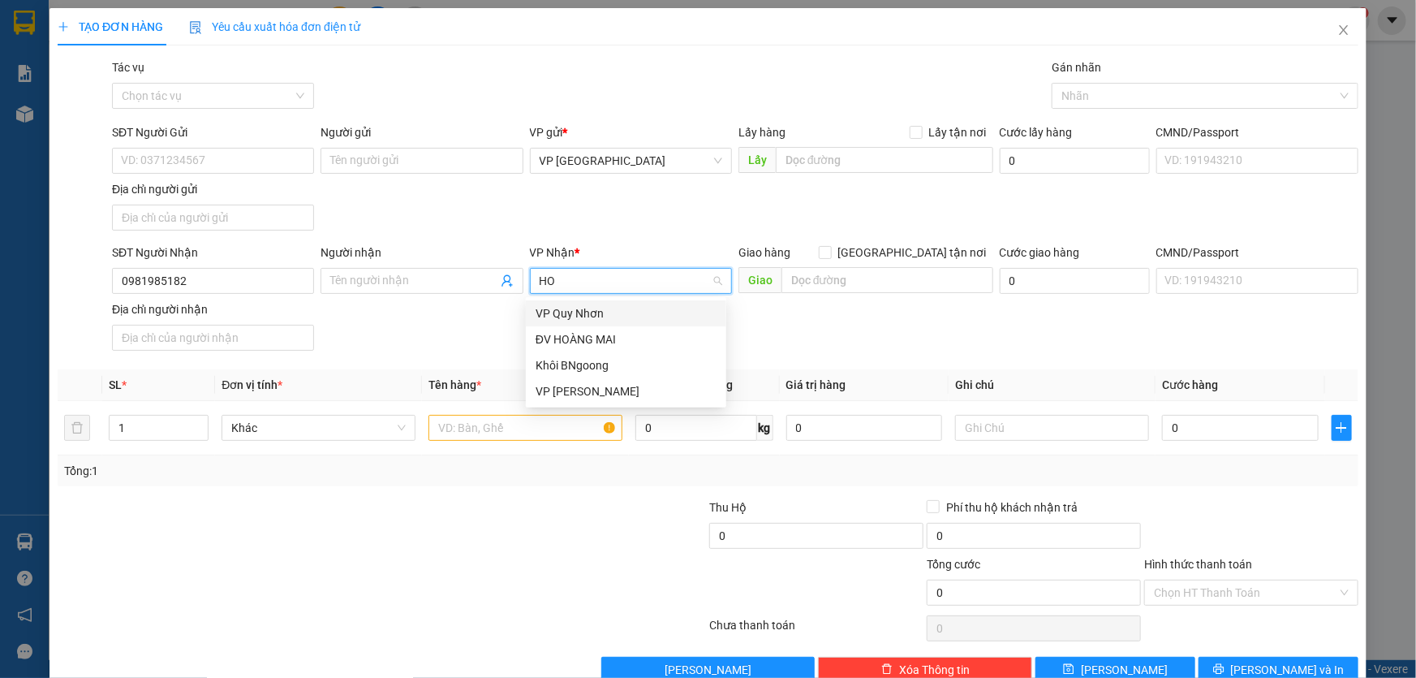
type input "HOA"
click at [587, 324] on div "ĐV HOÀNG MAI" at bounding box center [626, 313] width 200 height 26
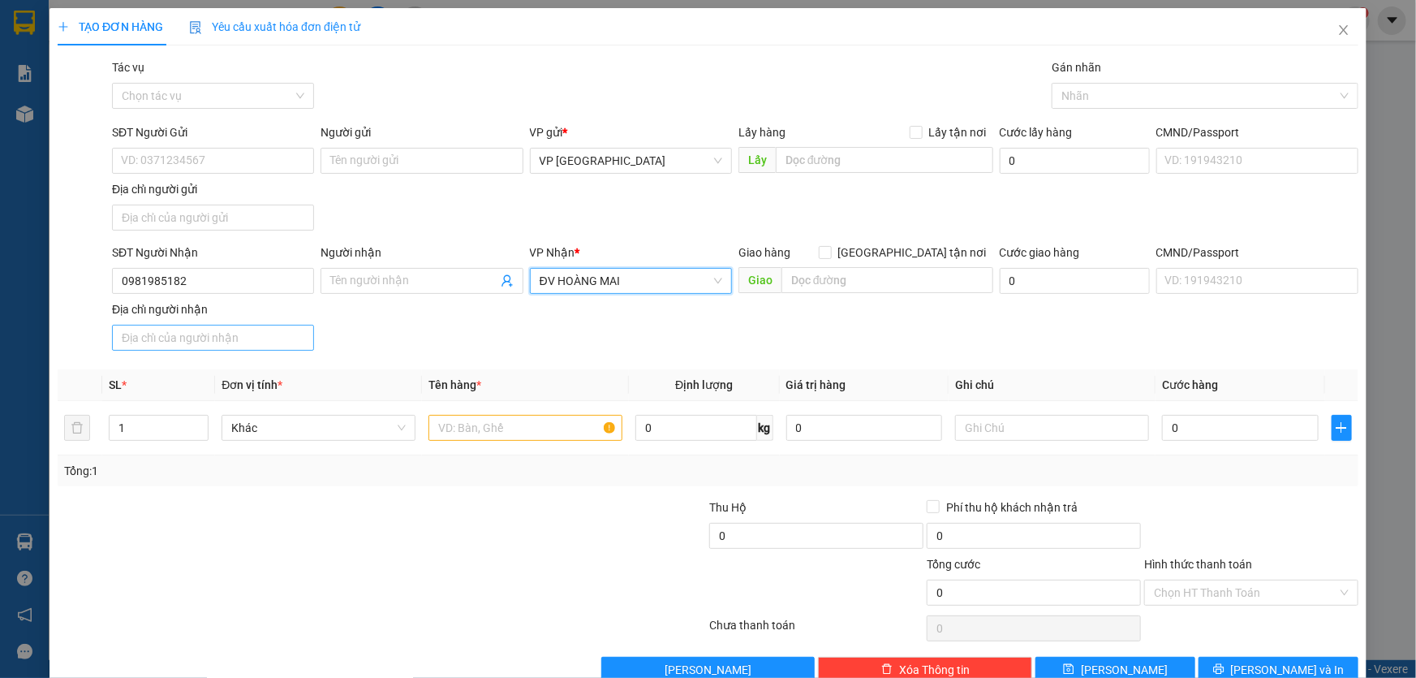
drag, startPoint x: 628, startPoint y: 285, endPoint x: 243, endPoint y: 337, distance: 389.1
click at [243, 337] on div "SĐT Người Nhận 0981985182 Người nhận Tên người nhận VP Nhận * ĐV HOÀNG MAI ĐV H…" at bounding box center [735, 301] width 1253 height 114
click at [653, 274] on span "ĐV HOÀNG MAI" at bounding box center [631, 281] width 183 height 24
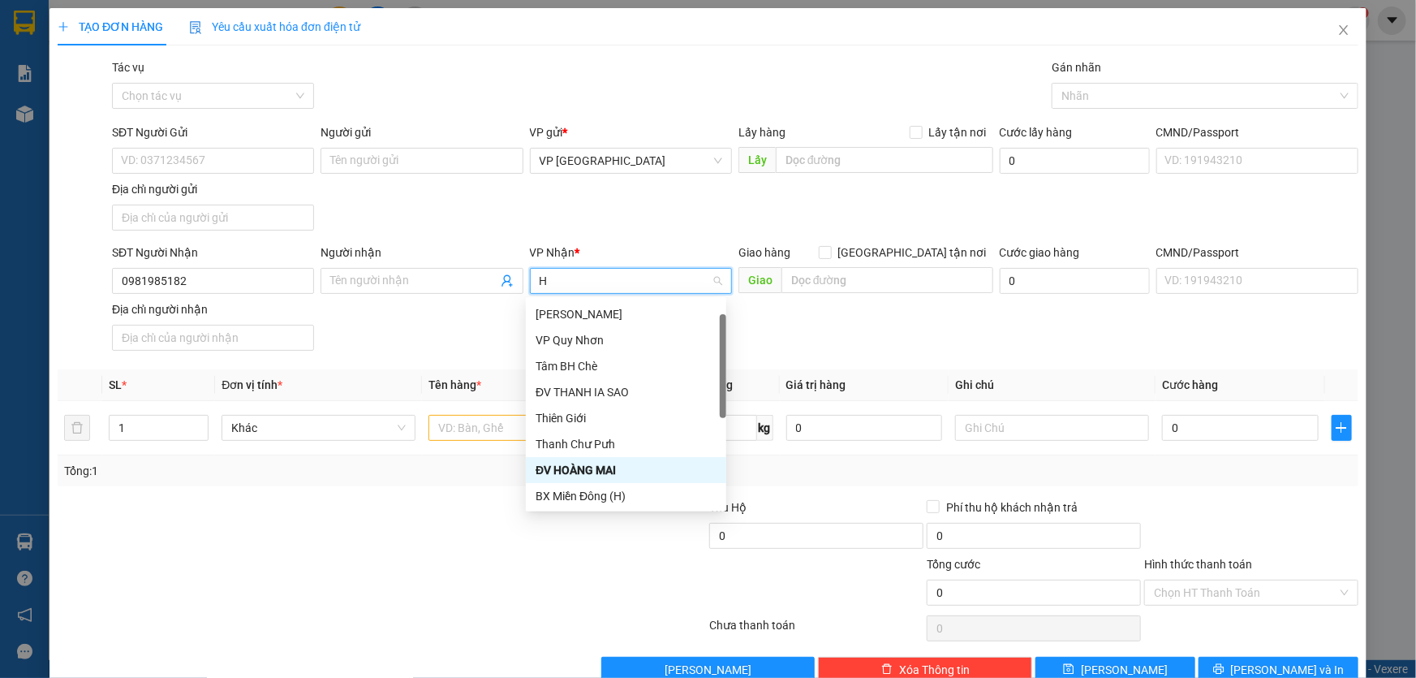
type input "HO"
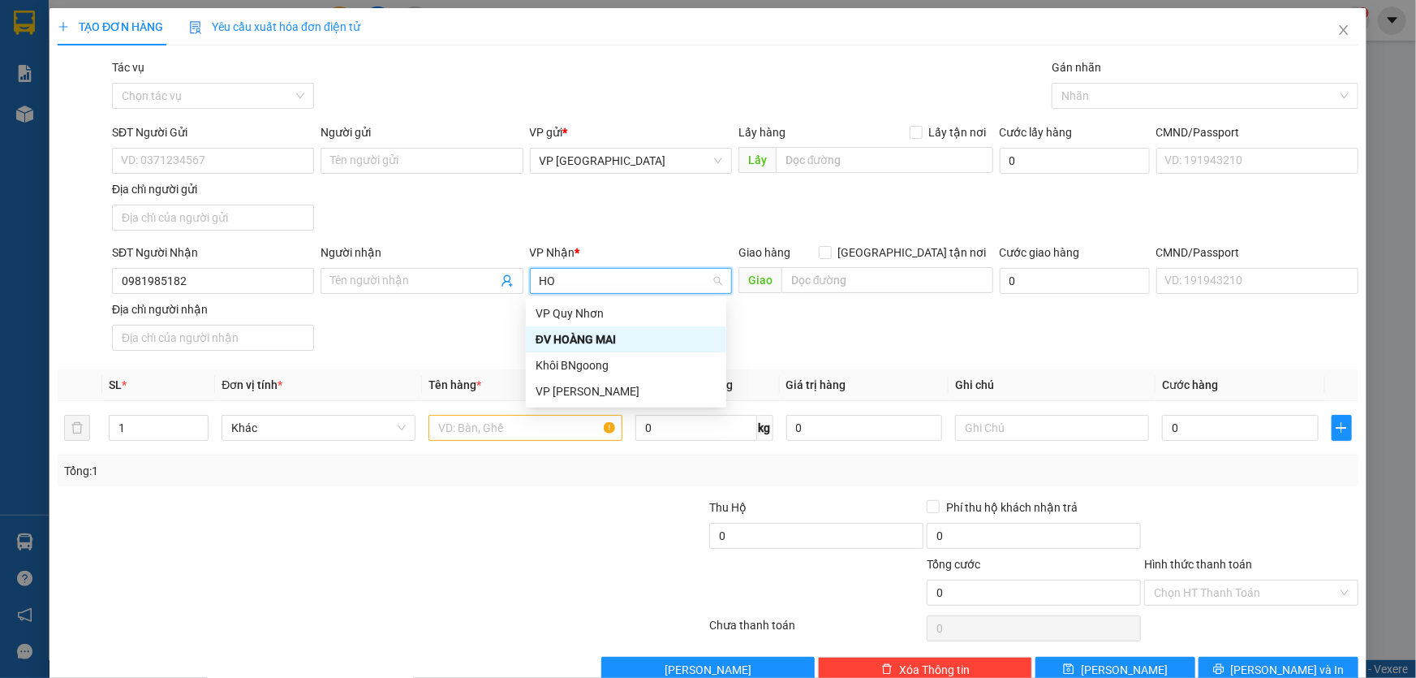
scroll to position [0, 0]
click at [590, 385] on div "VP Hòa Lệ Chí" at bounding box center [626, 391] width 181 height 18
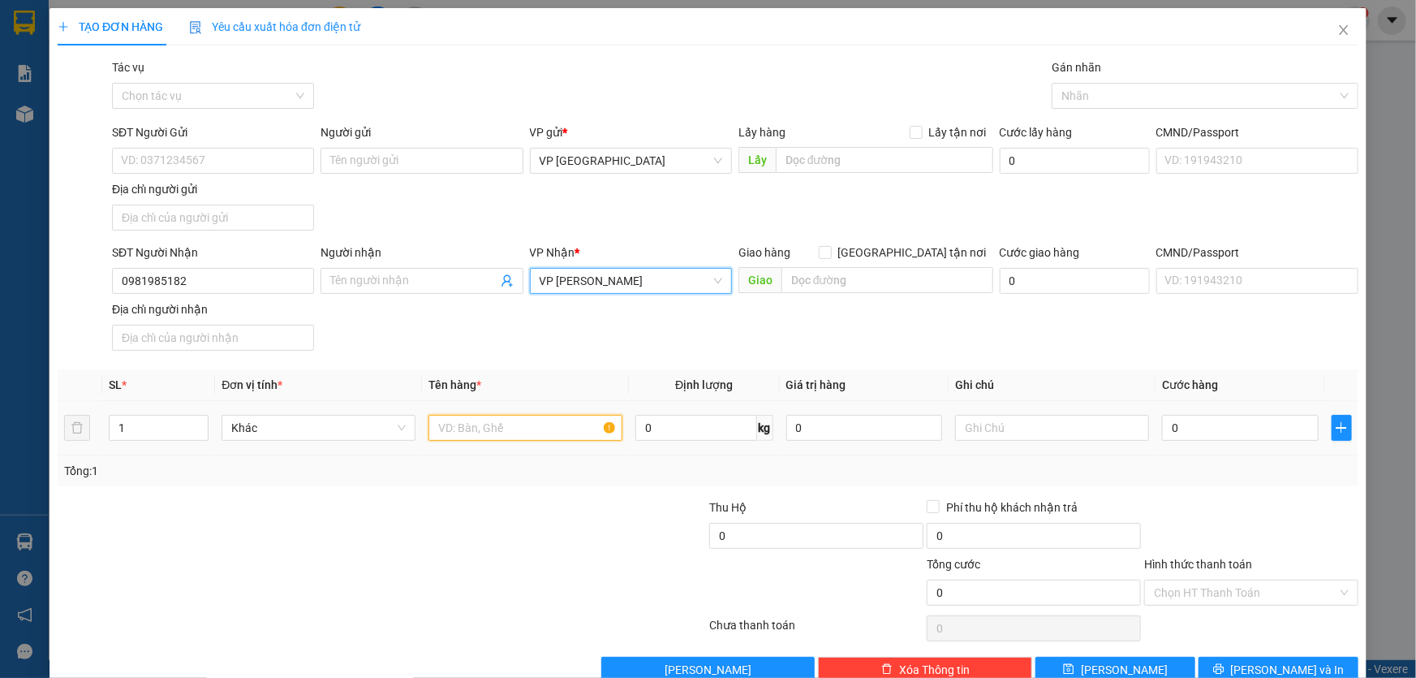
click at [550, 429] on input "text" at bounding box center [526, 428] width 194 height 26
type input "1 XM 81C1-06186 + CV CK"
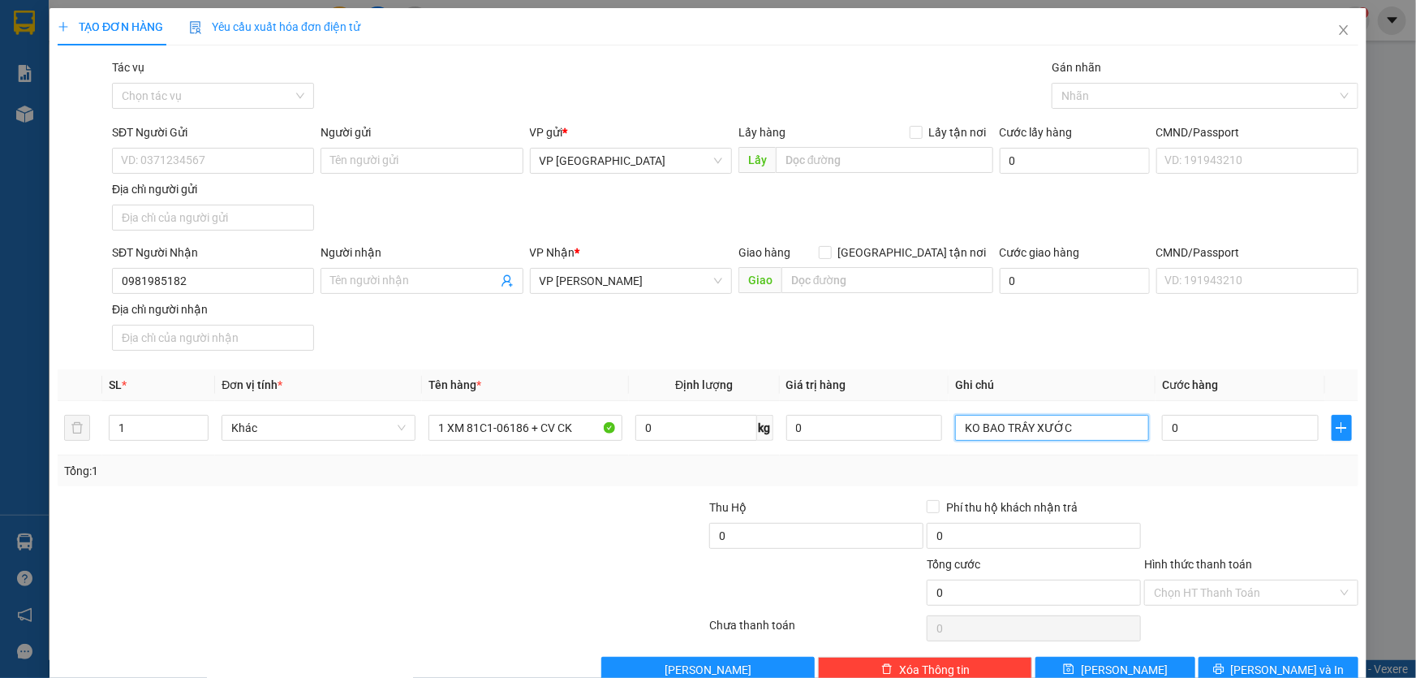
type input "KO BAO TRẦY XƯỚC"
type input "5"
type input "50"
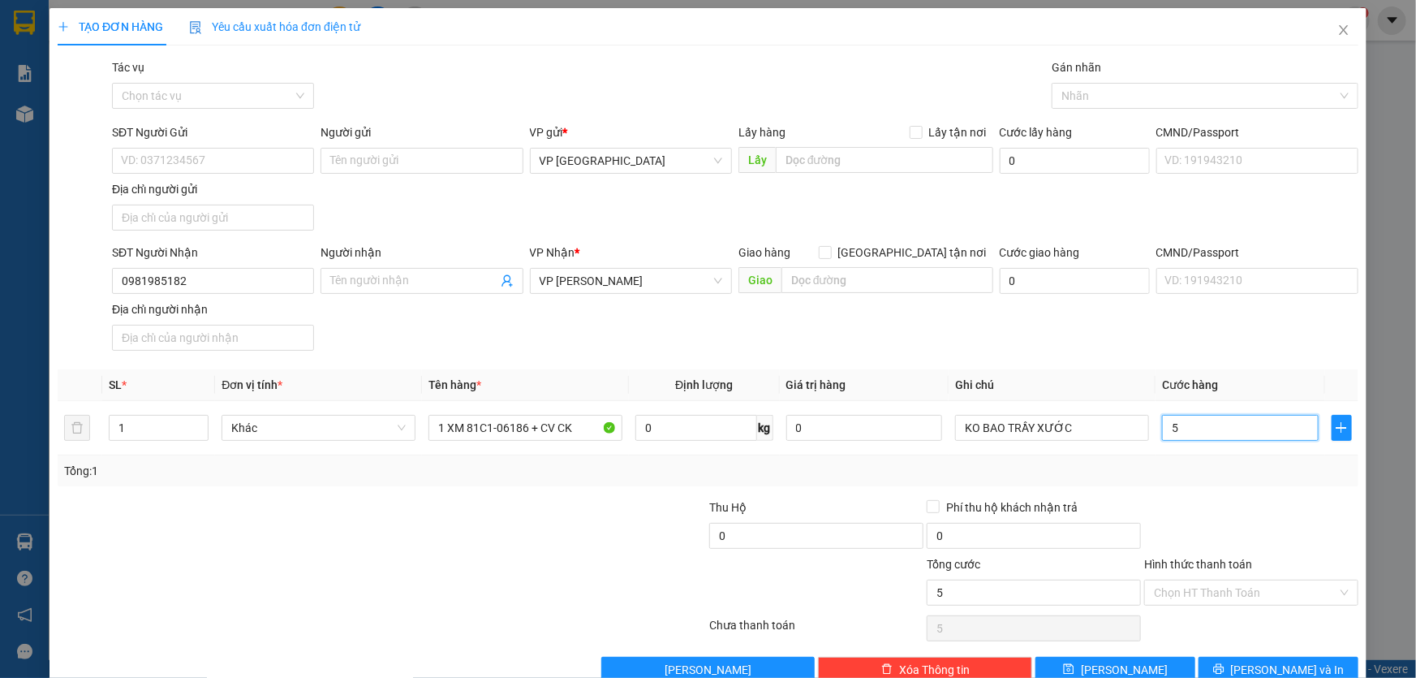
type input "50"
type input "500"
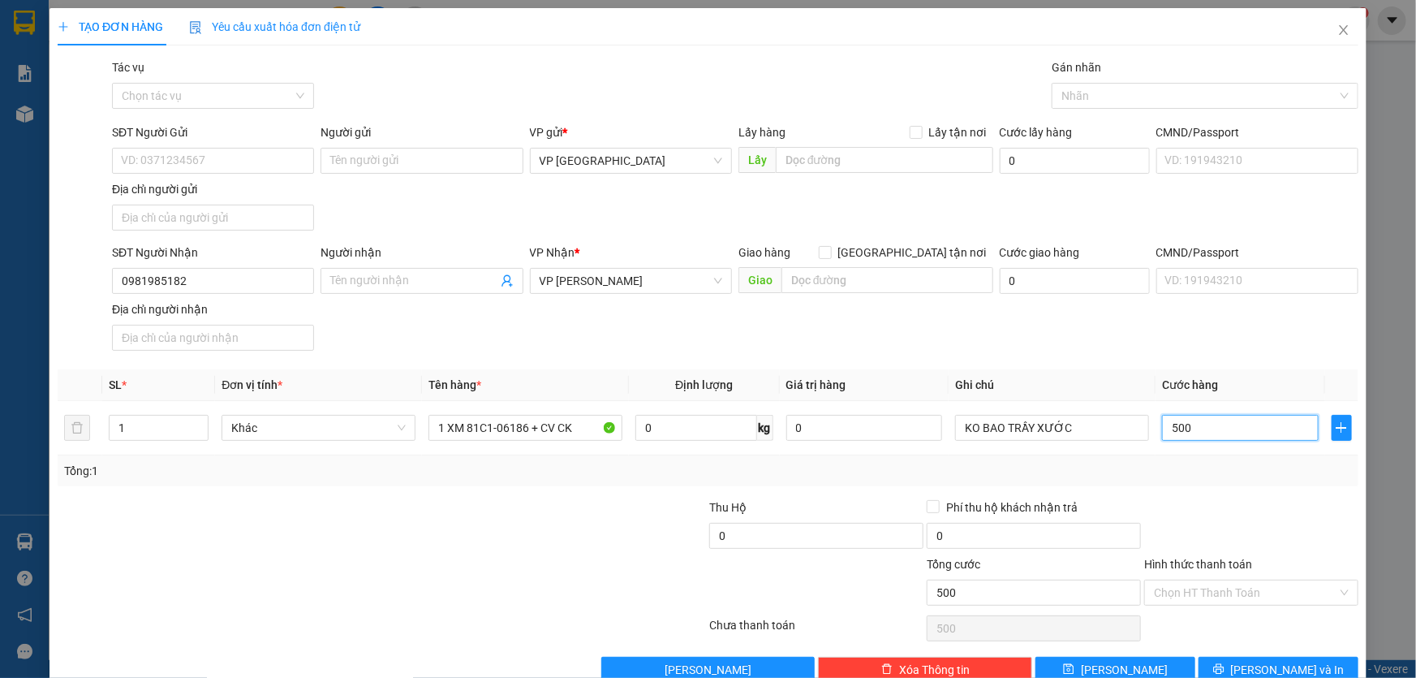
type input "5.000"
type input "50.000"
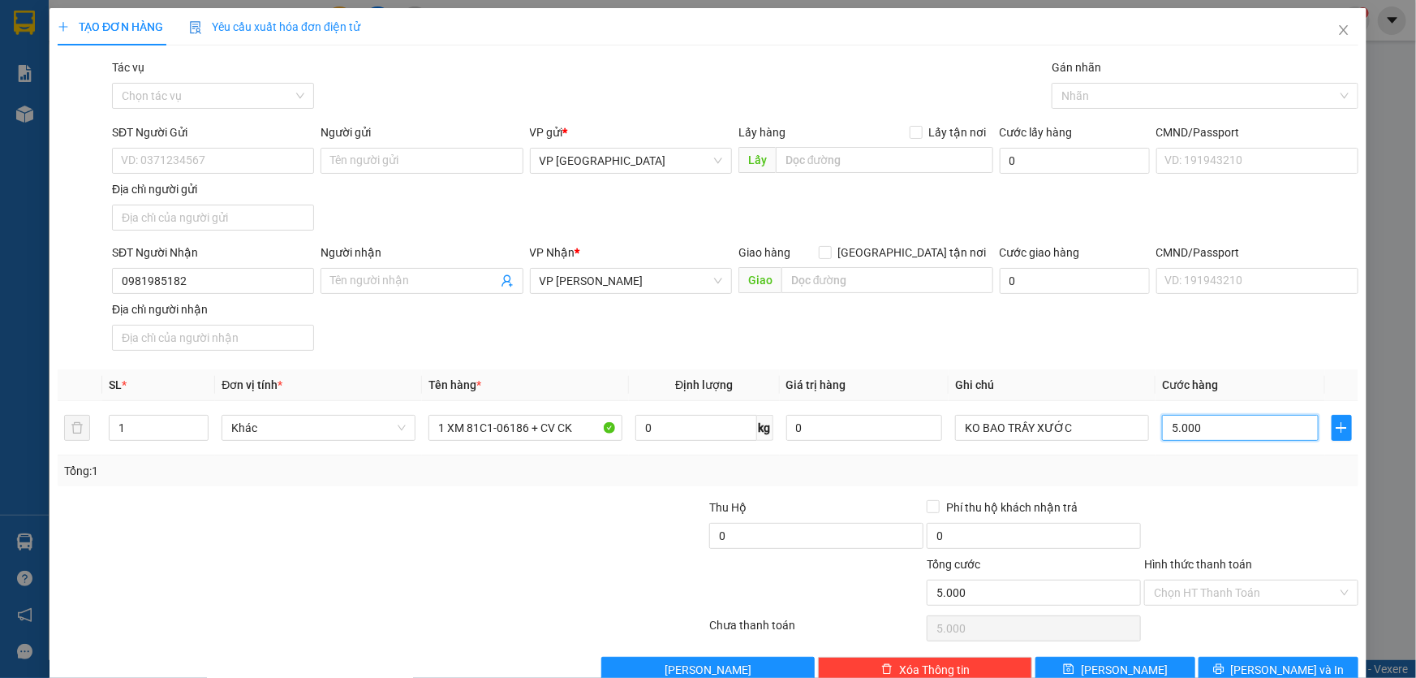
type input "50.000"
type input "500.000"
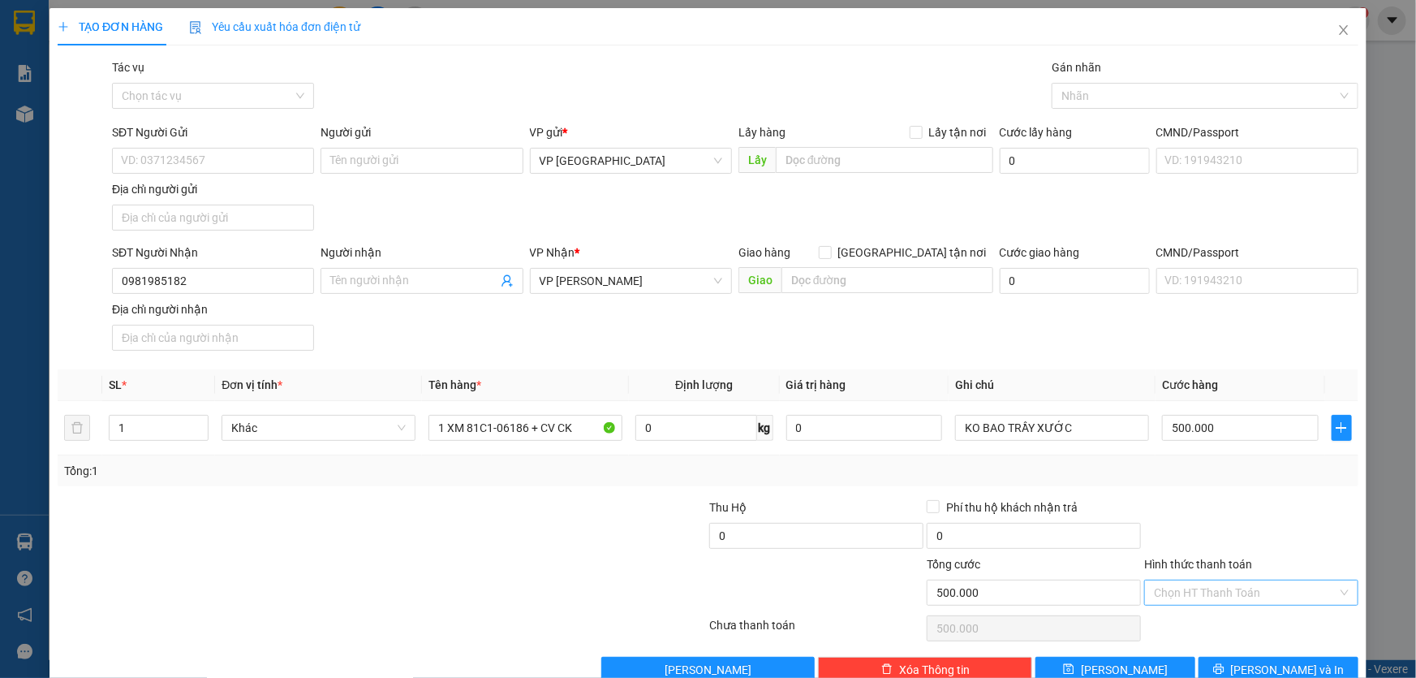
click at [1285, 597] on input "Hình thức thanh toán" at bounding box center [1245, 592] width 183 height 24
click at [1177, 444] on div "Tại văn phòng" at bounding box center [1242, 455] width 213 height 26
type input "0"
click at [1290, 666] on span "[PERSON_NAME] và In" at bounding box center [1288, 670] width 114 height 18
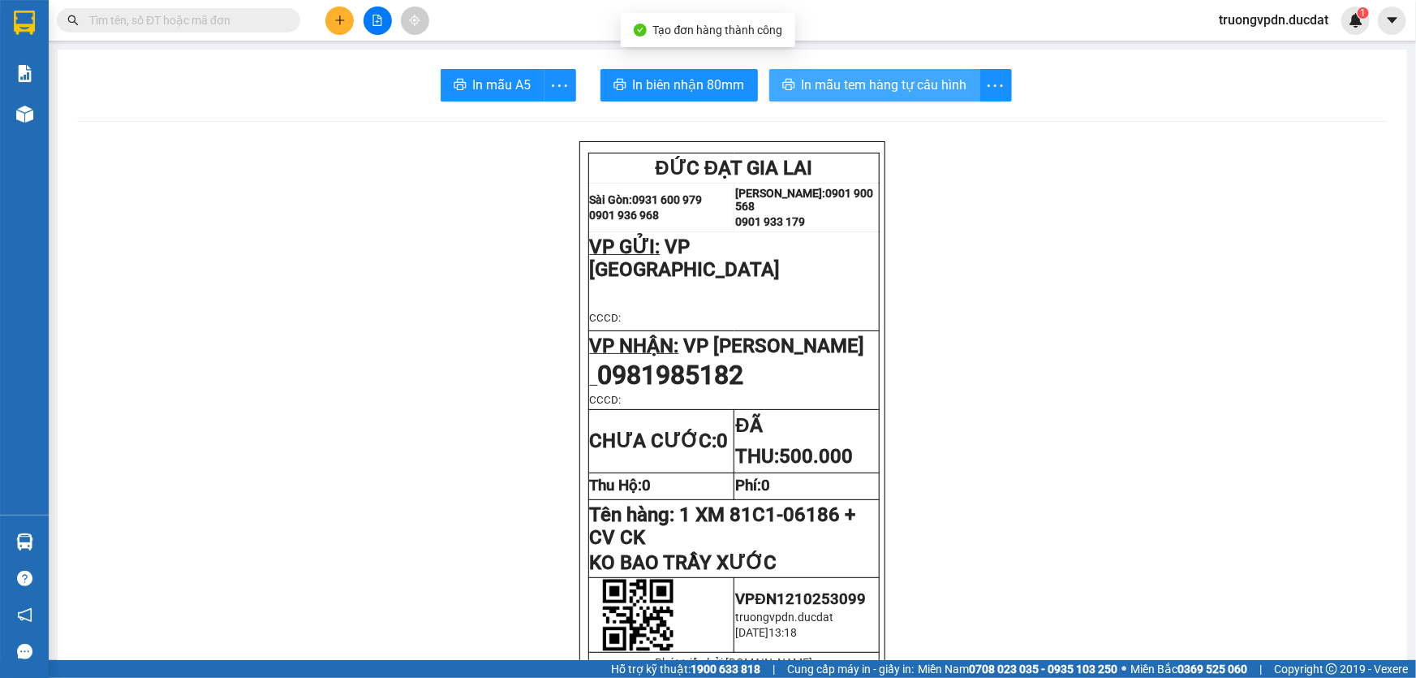
click at [903, 92] on span "In mẫu tem hàng tự cấu hình" at bounding box center [885, 85] width 166 height 20
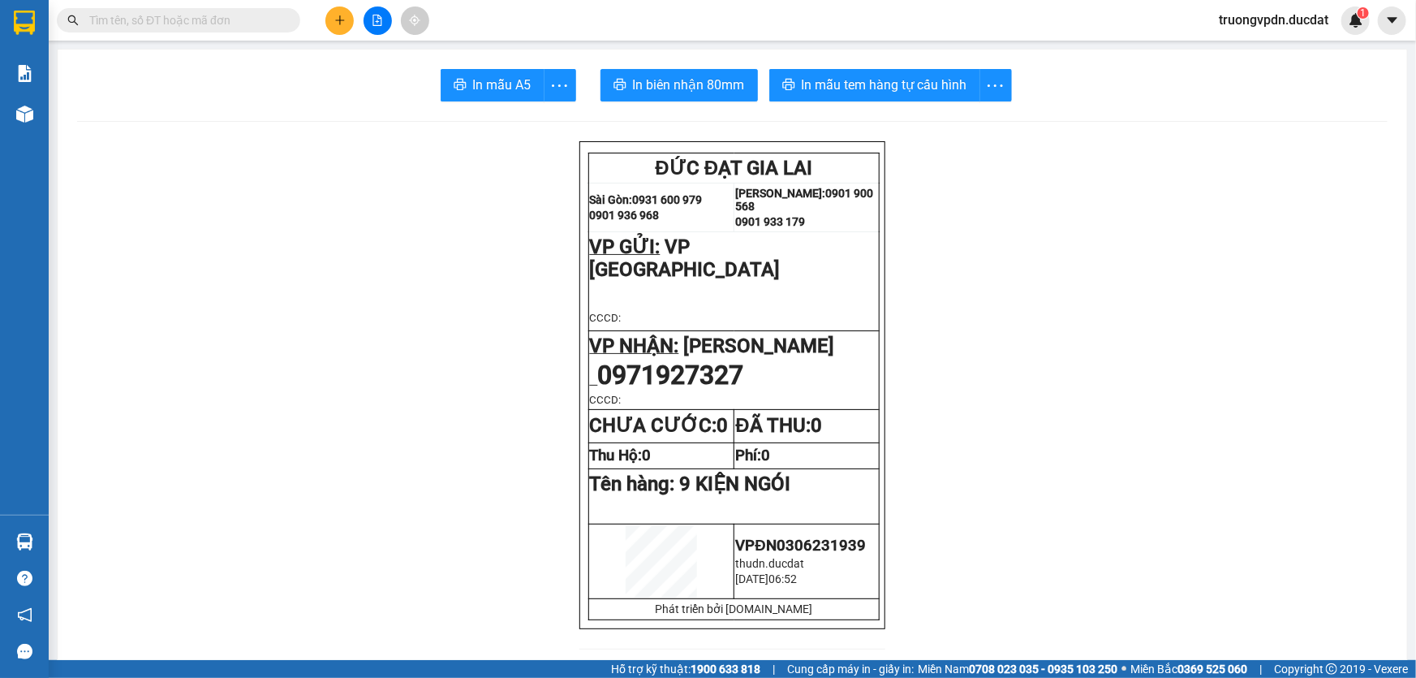
click at [249, 16] on input "text" at bounding box center [185, 20] width 192 height 18
paste input "0961408799"
type input "0961408799"
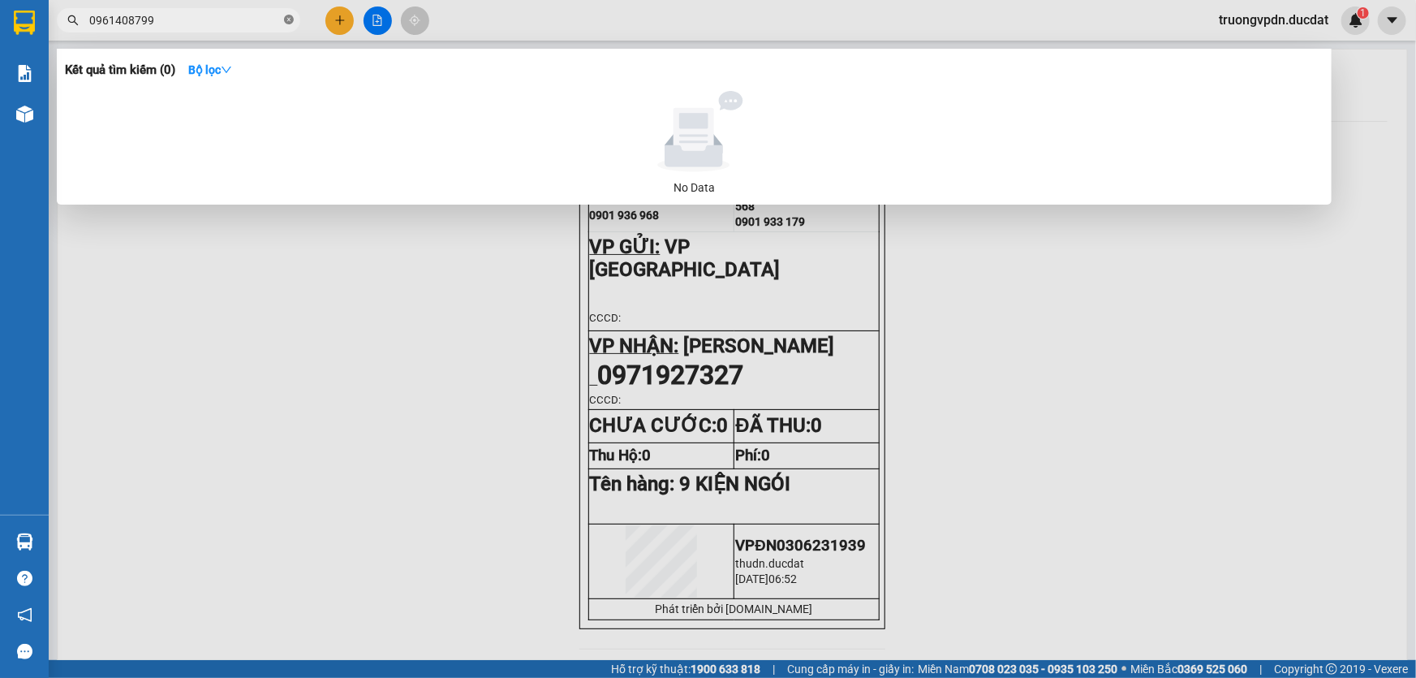
click at [290, 24] on icon "close-circle" at bounding box center [289, 20] width 10 height 10
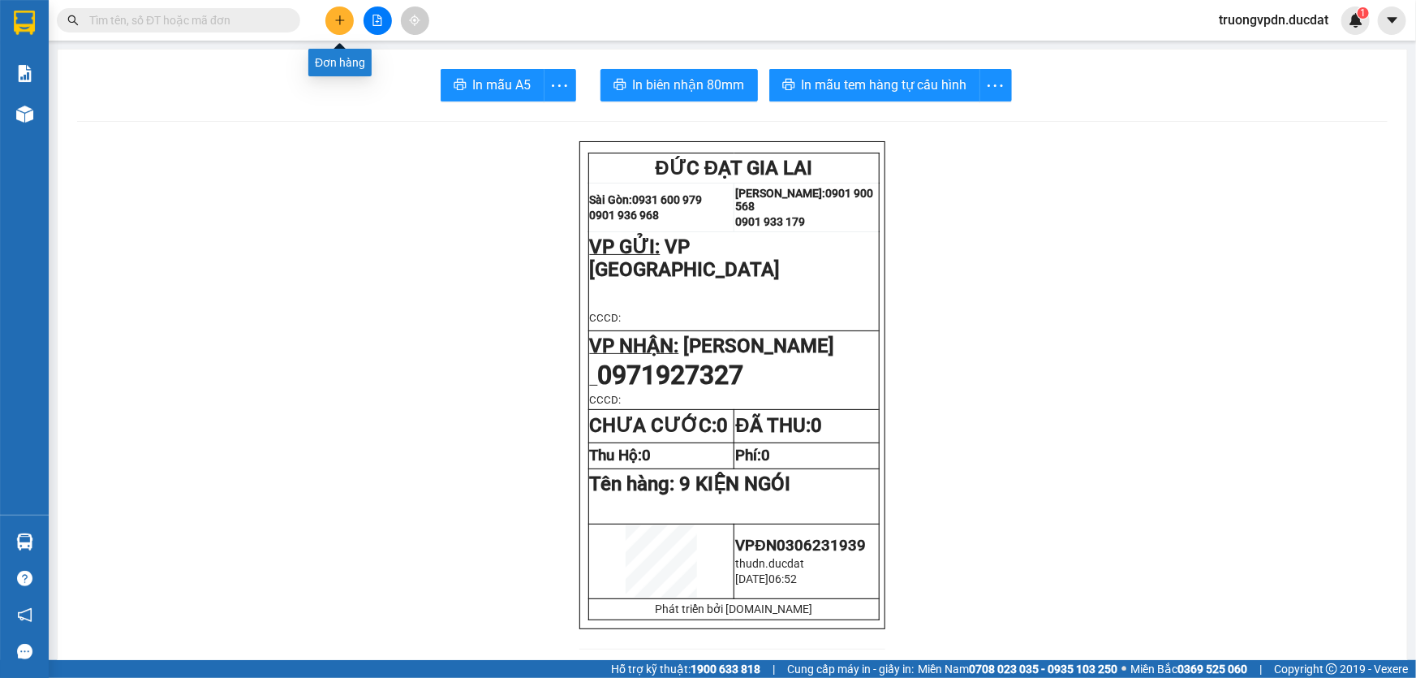
click at [333, 9] on button at bounding box center [340, 20] width 28 height 28
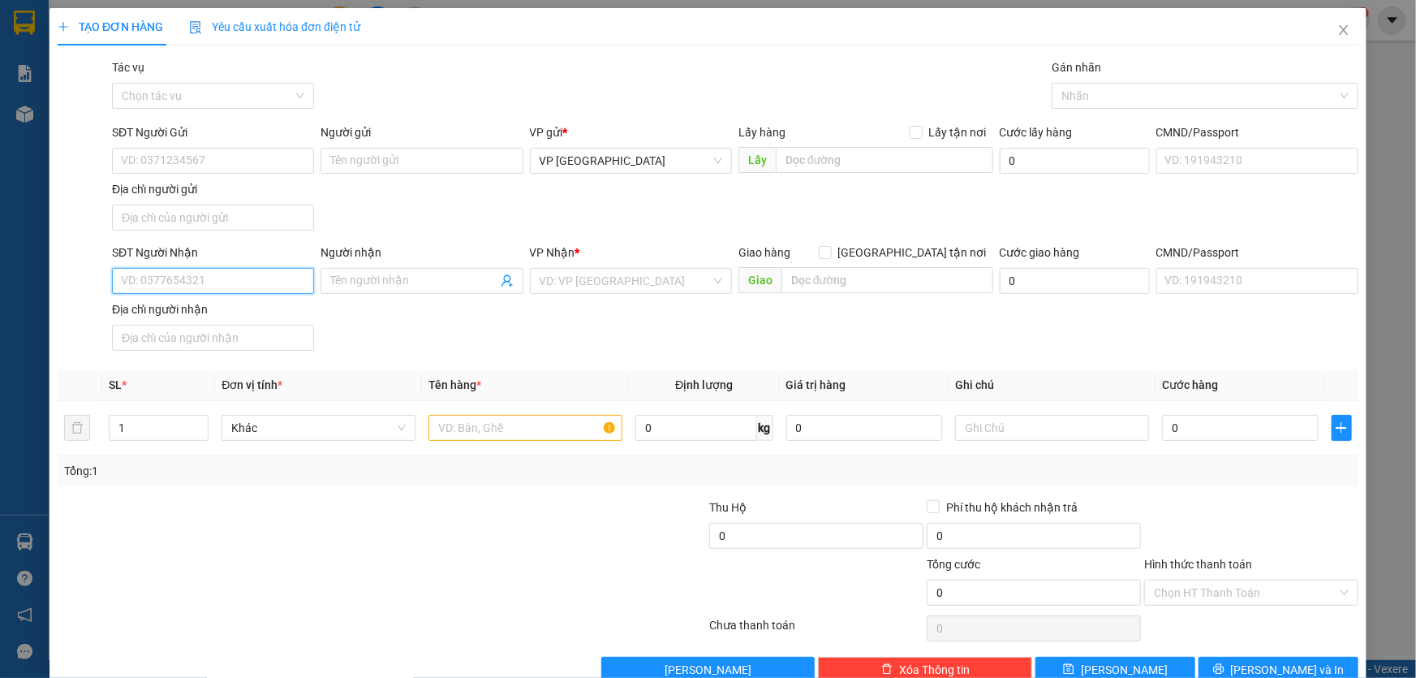
drag, startPoint x: 186, startPoint y: 282, endPoint x: 1002, endPoint y: 308, distance: 817.0
click at [187, 282] on input "SĐT Người Nhận" at bounding box center [213, 281] width 202 height 26
type input "0372251029"
click at [657, 286] on input "search" at bounding box center [625, 281] width 171 height 24
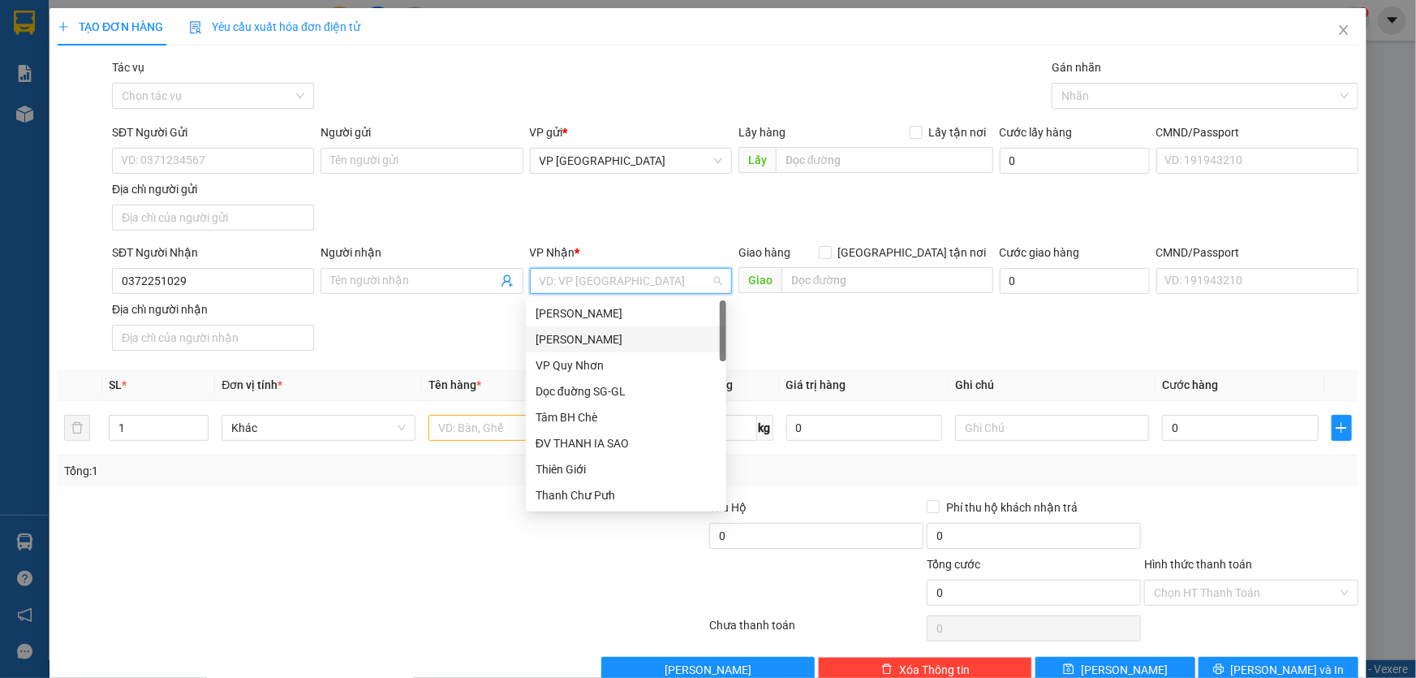
drag, startPoint x: 622, startPoint y: 334, endPoint x: 498, endPoint y: 429, distance: 155.7
click at [622, 335] on div "[PERSON_NAME]" at bounding box center [626, 339] width 181 height 18
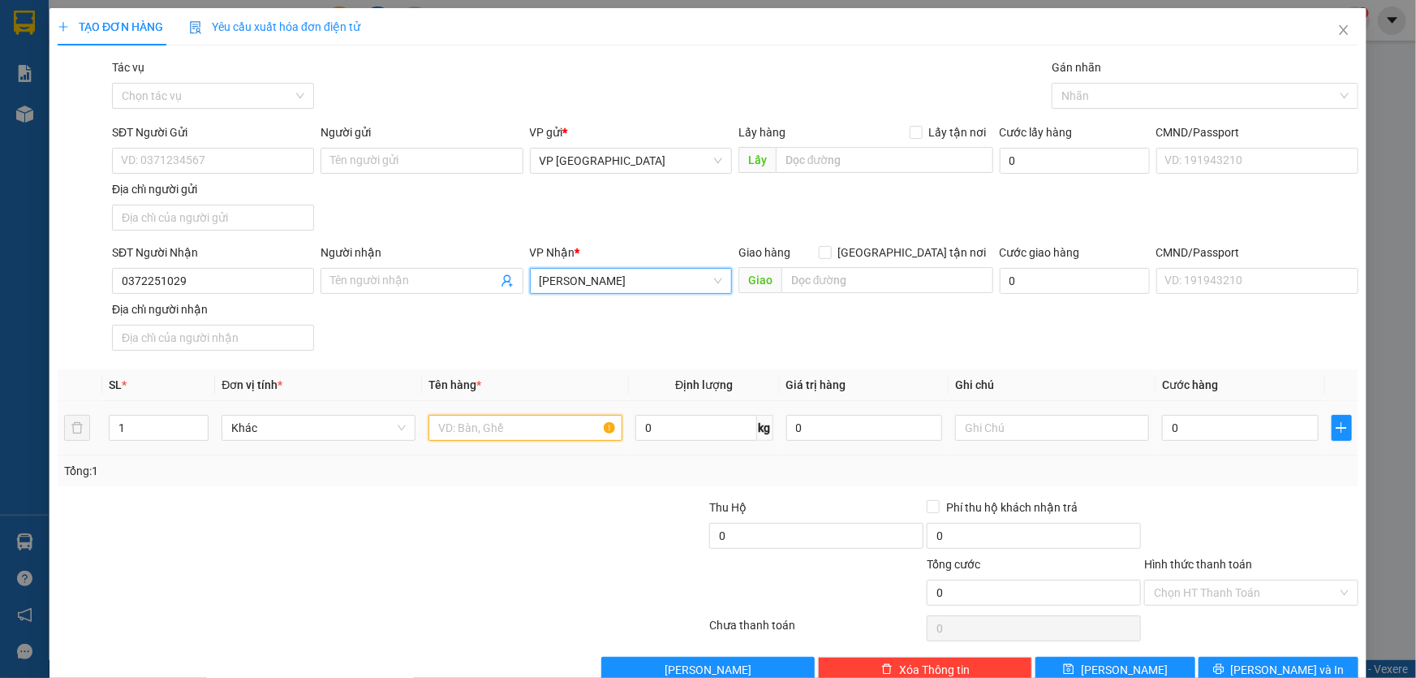
click at [490, 425] on input "text" at bounding box center [526, 428] width 194 height 26
type input "1 THÙNG GIẤY"
type input "CC"
type input "5"
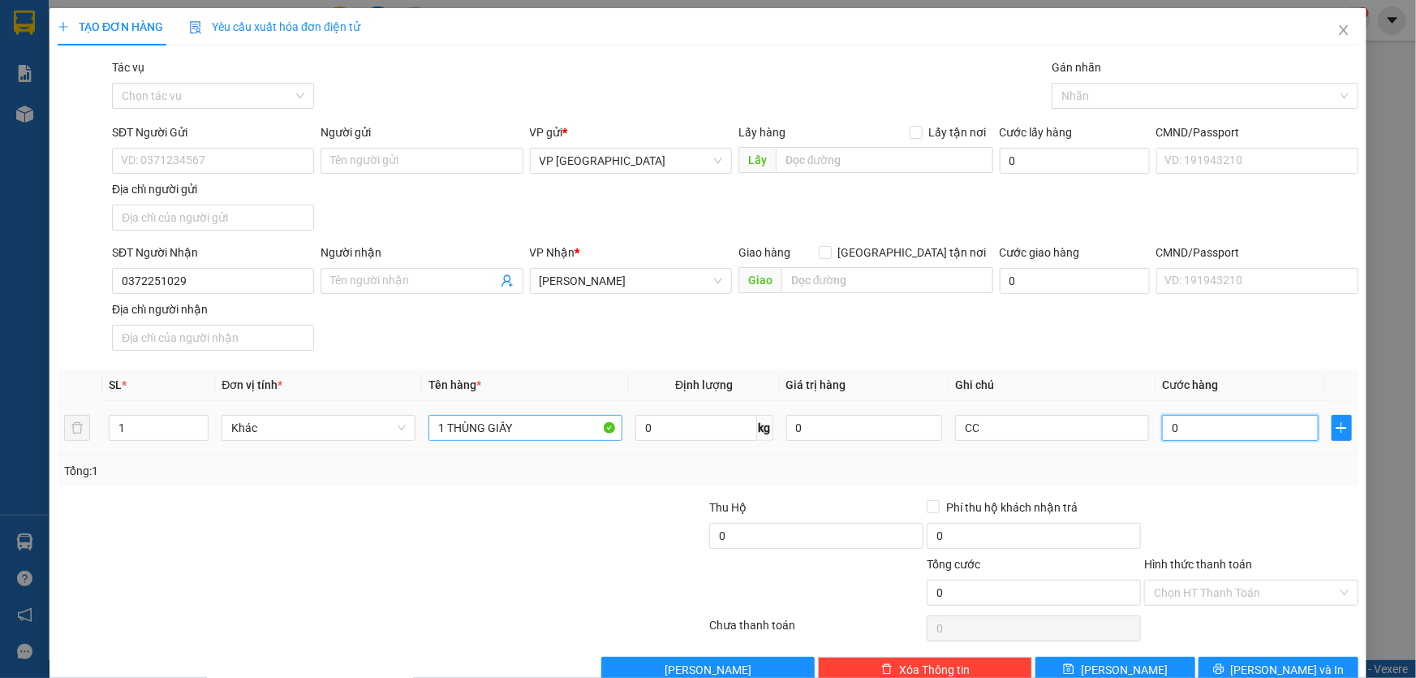
type input "5"
type input "50"
type input "500"
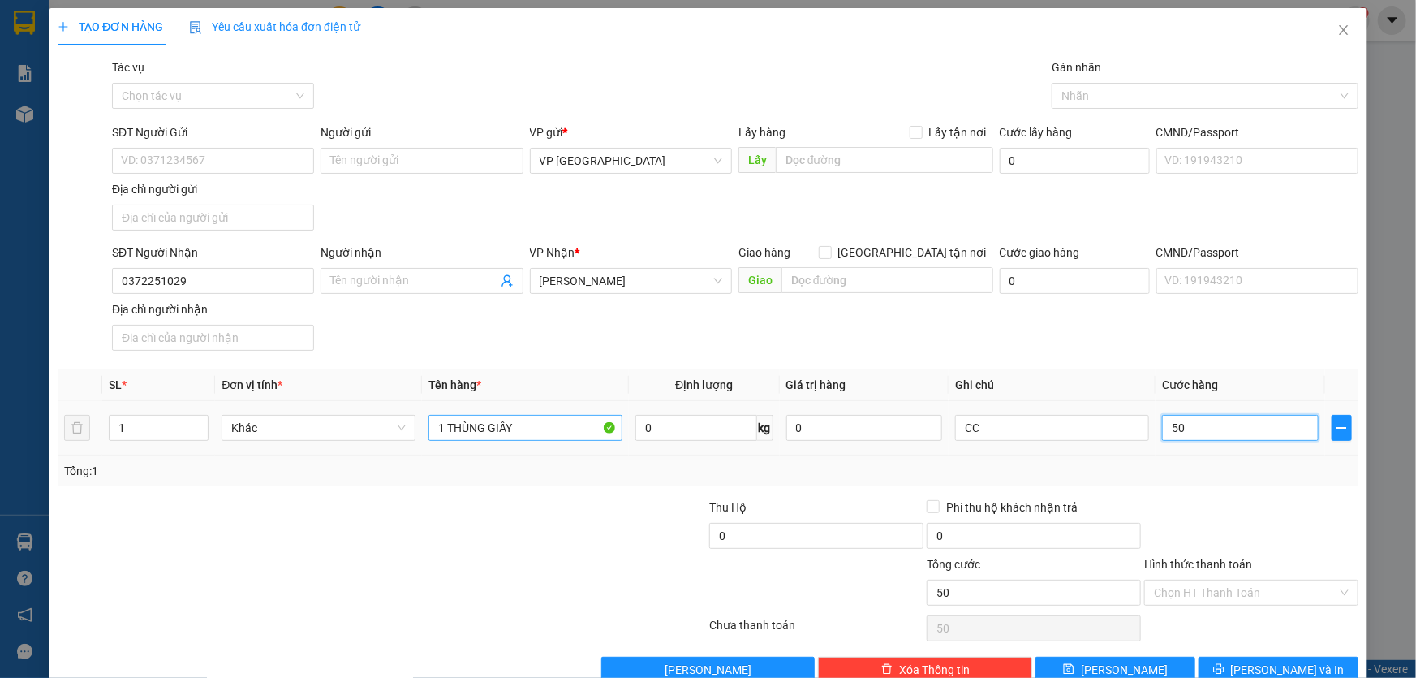
type input "500"
type input "5.000"
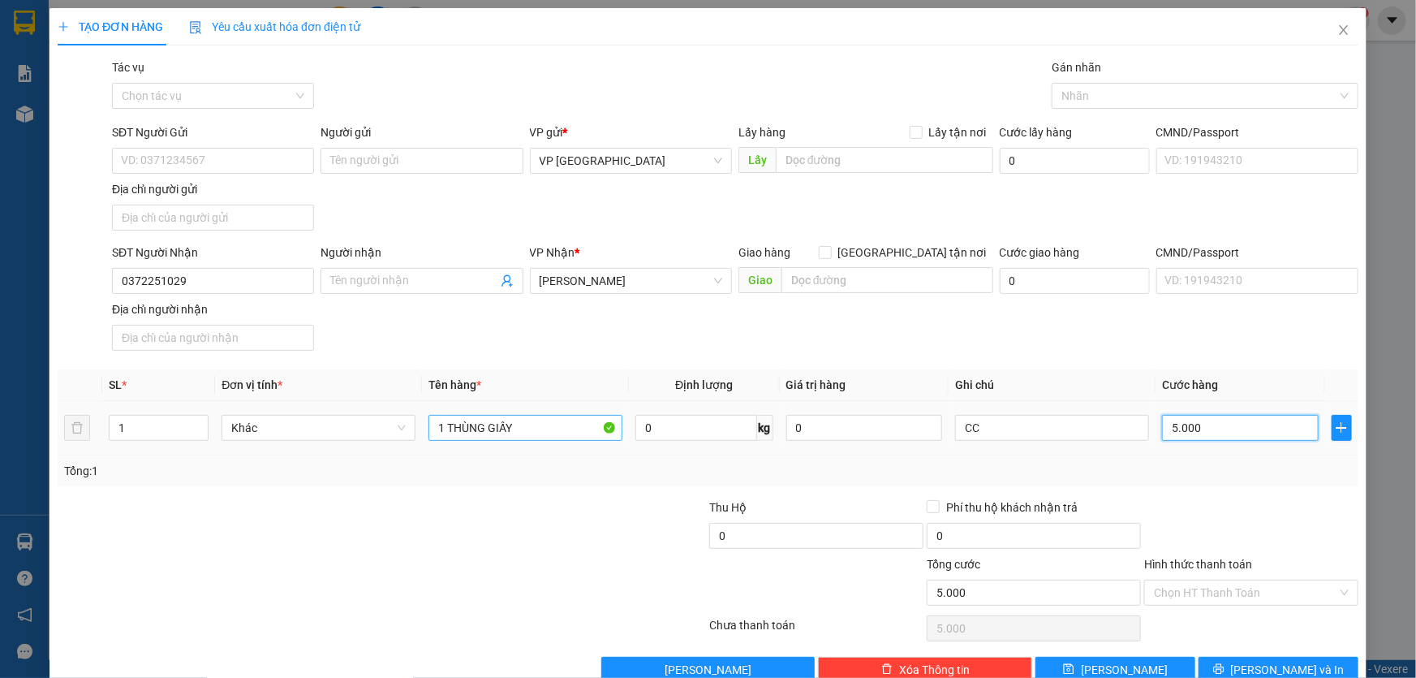
type input "50.000"
click at [1279, 664] on span "[PERSON_NAME] và In" at bounding box center [1288, 670] width 114 height 18
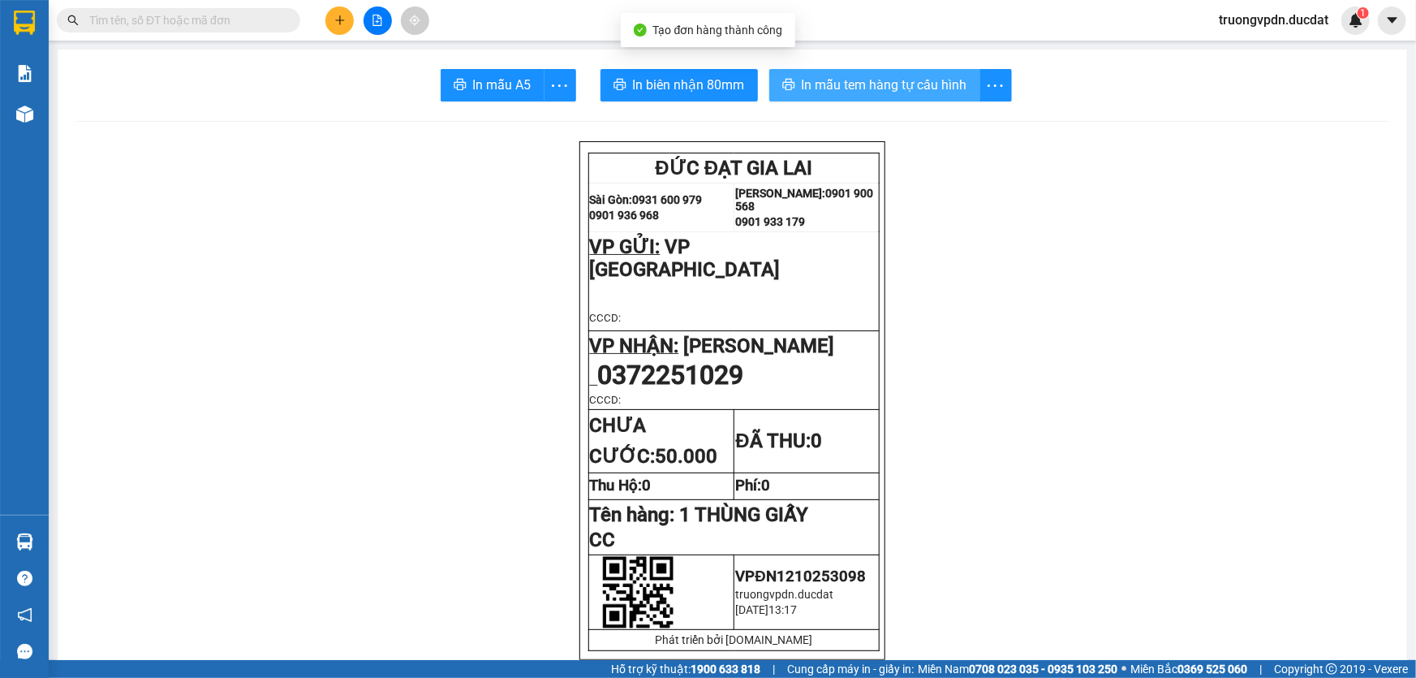
click at [960, 88] on span "In mẫu tem hàng tự cấu hình" at bounding box center [885, 85] width 166 height 20
